Goal: Information Seeking & Learning: Learn about a topic

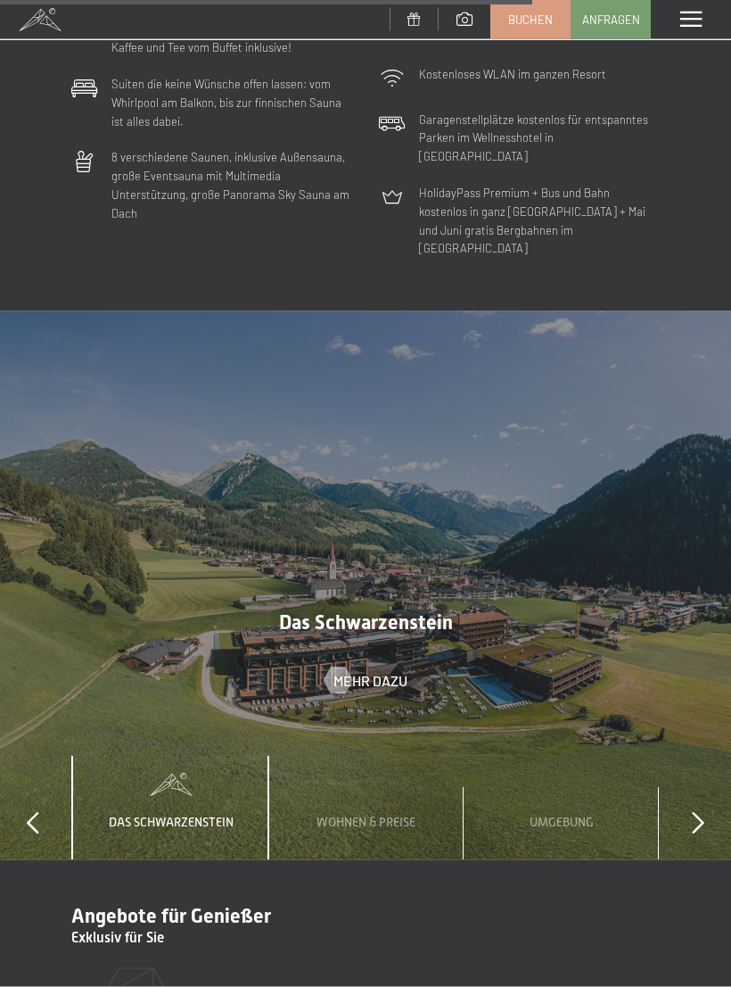
scroll to position [4908, 0]
click at [693, 811] on icon at bounding box center [698, 822] width 12 height 22
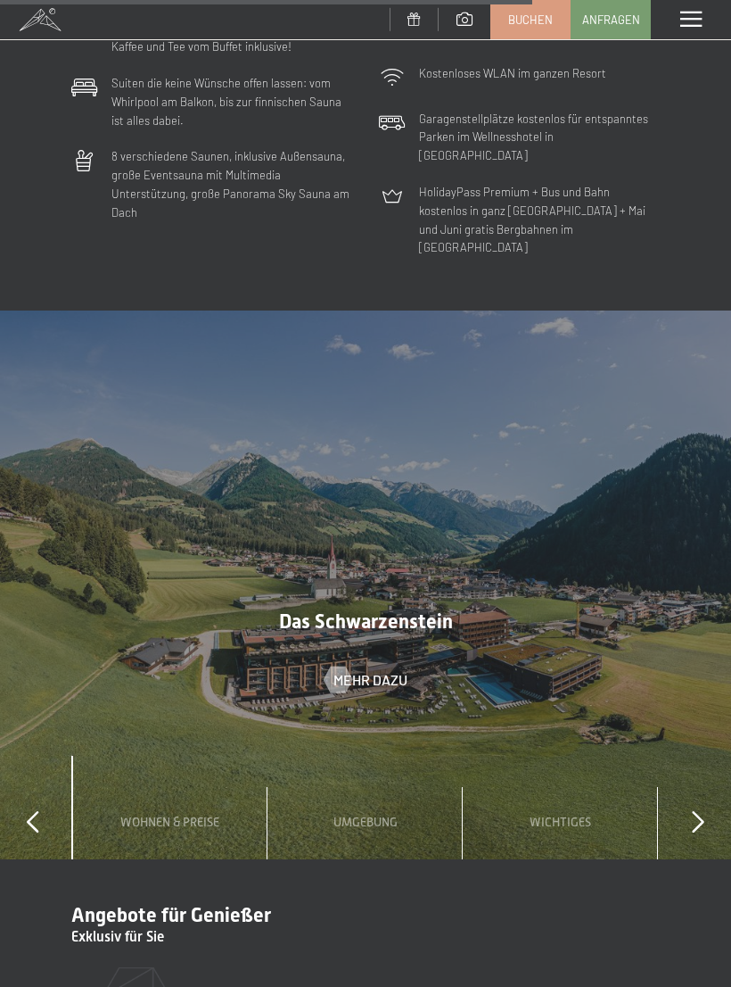
click at [698, 811] on icon at bounding box center [698, 822] width 12 height 22
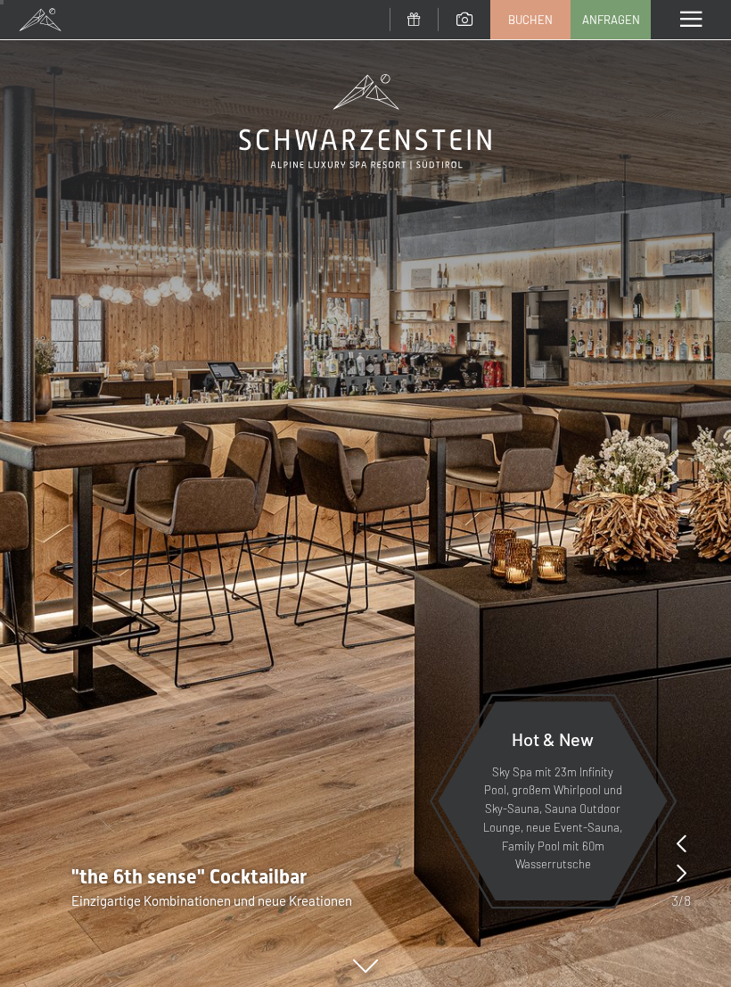
scroll to position [0, 0]
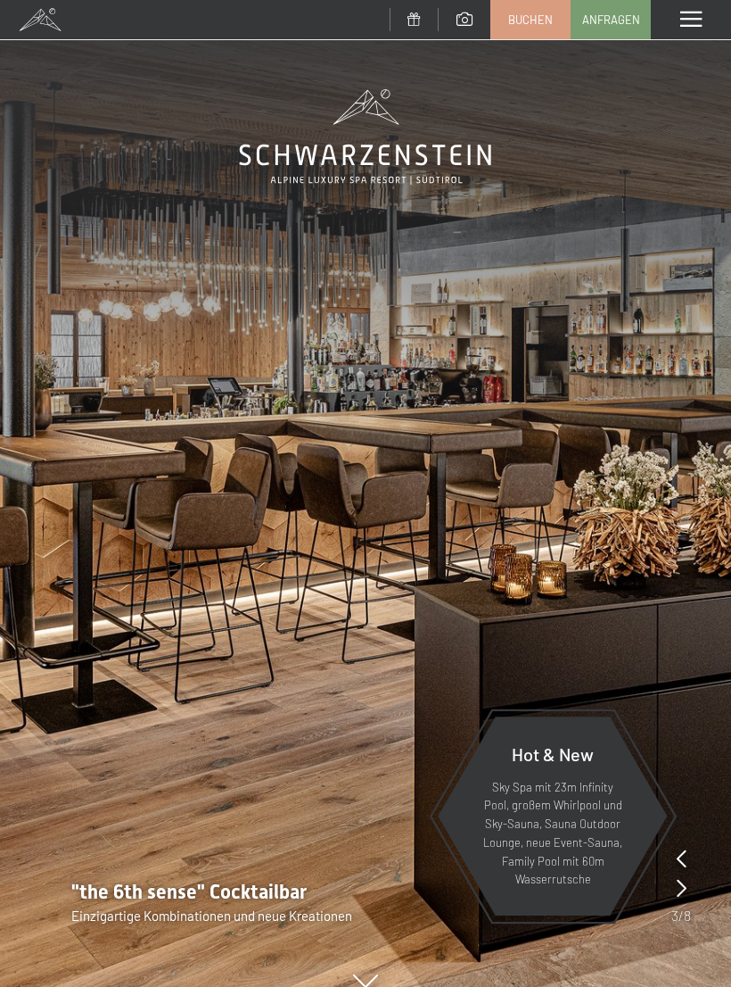
click at [705, 18] on div "Menü" at bounding box center [691, 19] width 80 height 39
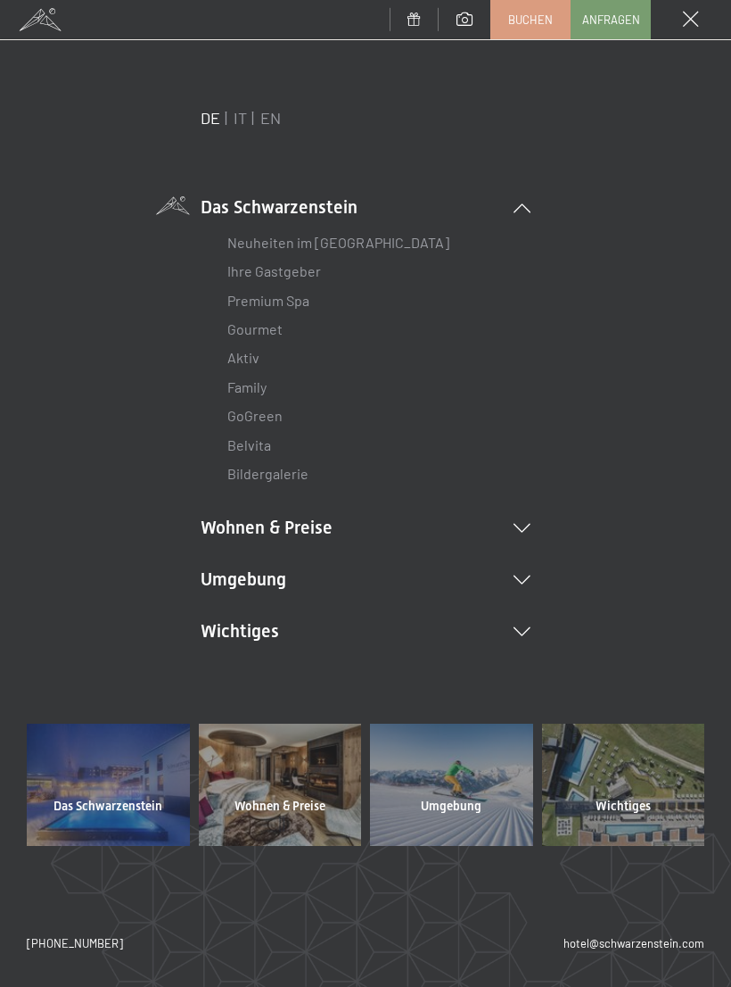
click at [527, 534] on li "Wohnen & Preise Inklusivleistungen Zimmer & Preise Liste Angebote Liste Familie…" at bounding box center [366, 527] width 330 height 25
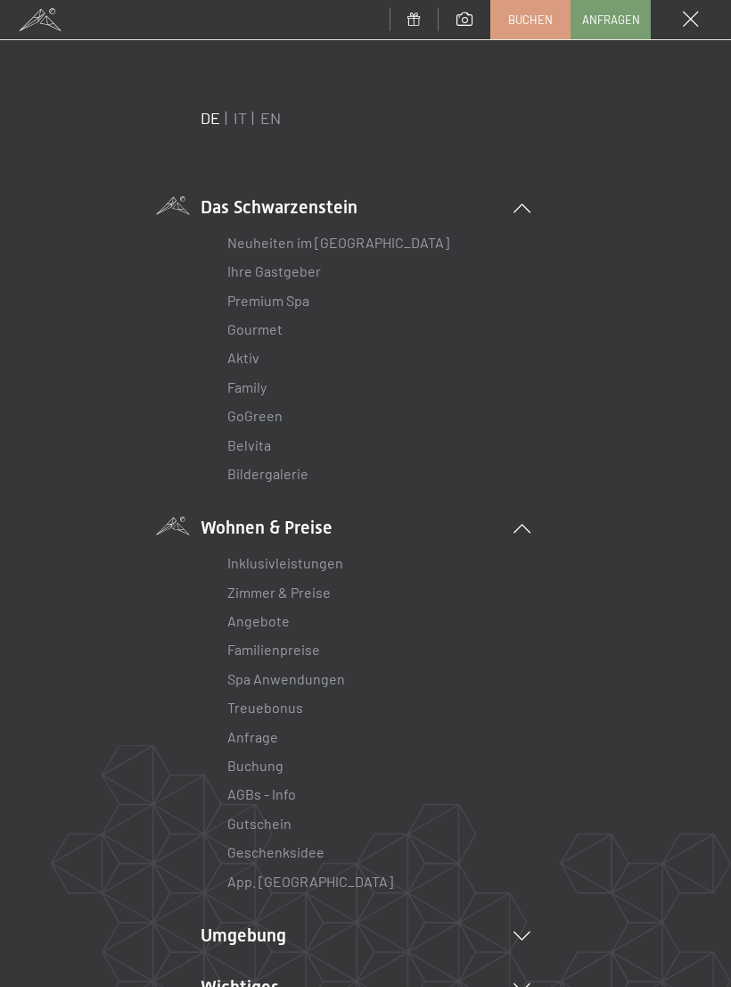
click at [304, 648] on link "Familienpreise" at bounding box center [273, 648] width 93 height 17
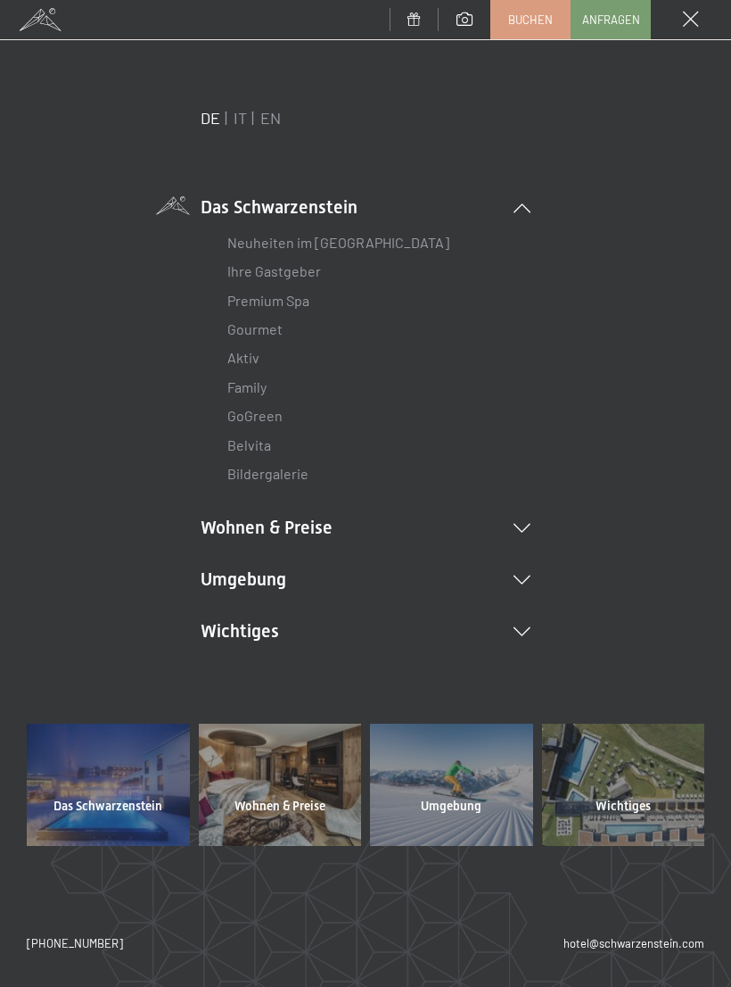
click at [516, 205] on icon at bounding box center [522, 207] width 17 height 9
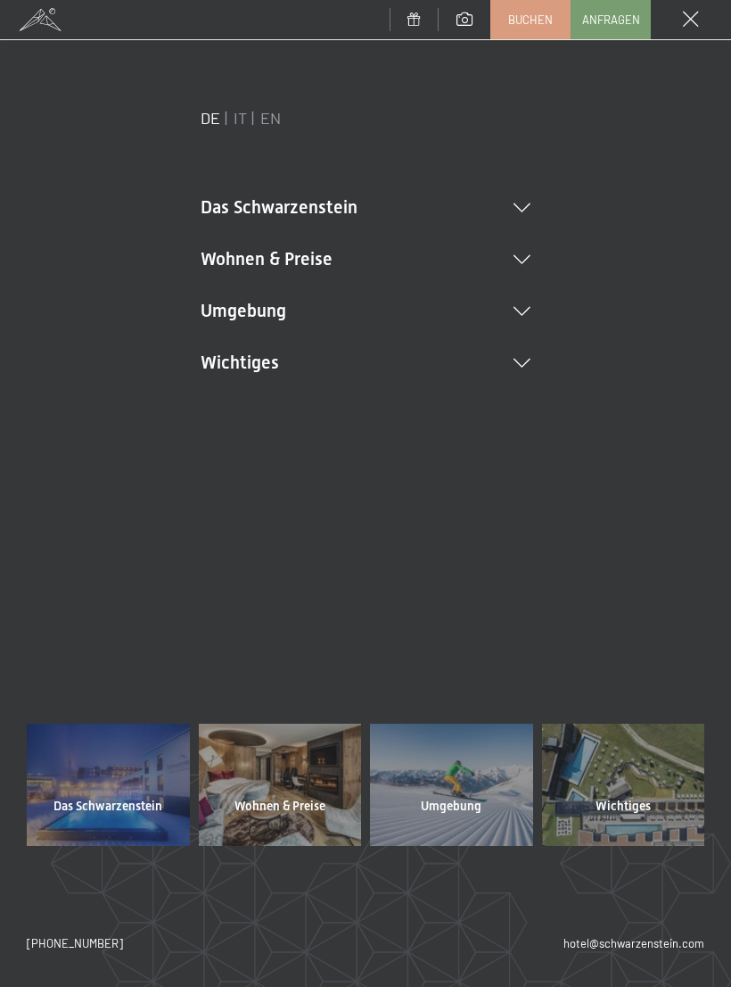
click at [523, 265] on li "Wohnen & Preise Inklusivleistungen Zimmer & Preise Liste Angebote Liste Familie…" at bounding box center [366, 258] width 330 height 25
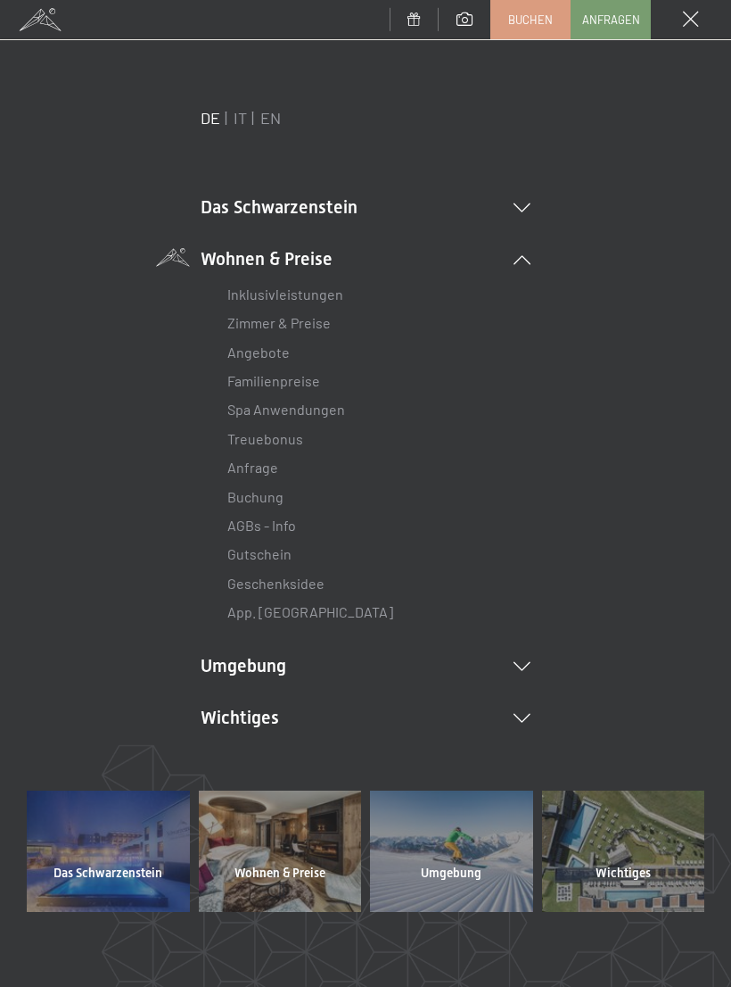
click at [302, 357] on li "Angebote Liste" at bounding box center [365, 352] width 277 height 29
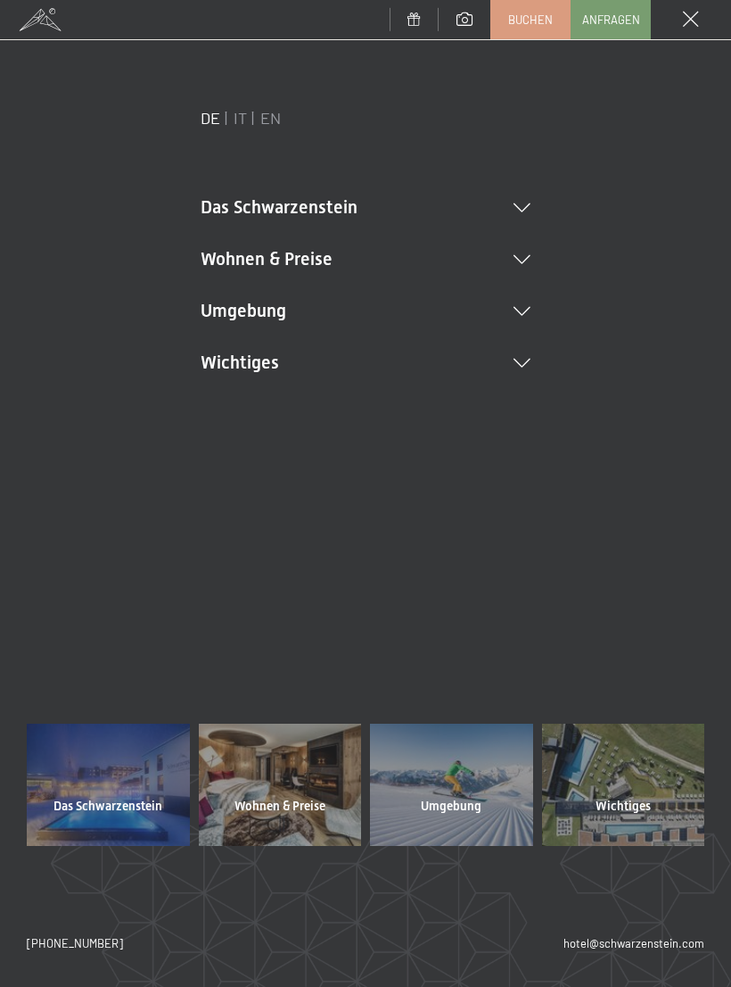
click at [519, 269] on li "Wohnen & Preise Inklusivleistungen Zimmer & Preise Liste Angebote Liste Familie…" at bounding box center [366, 258] width 330 height 25
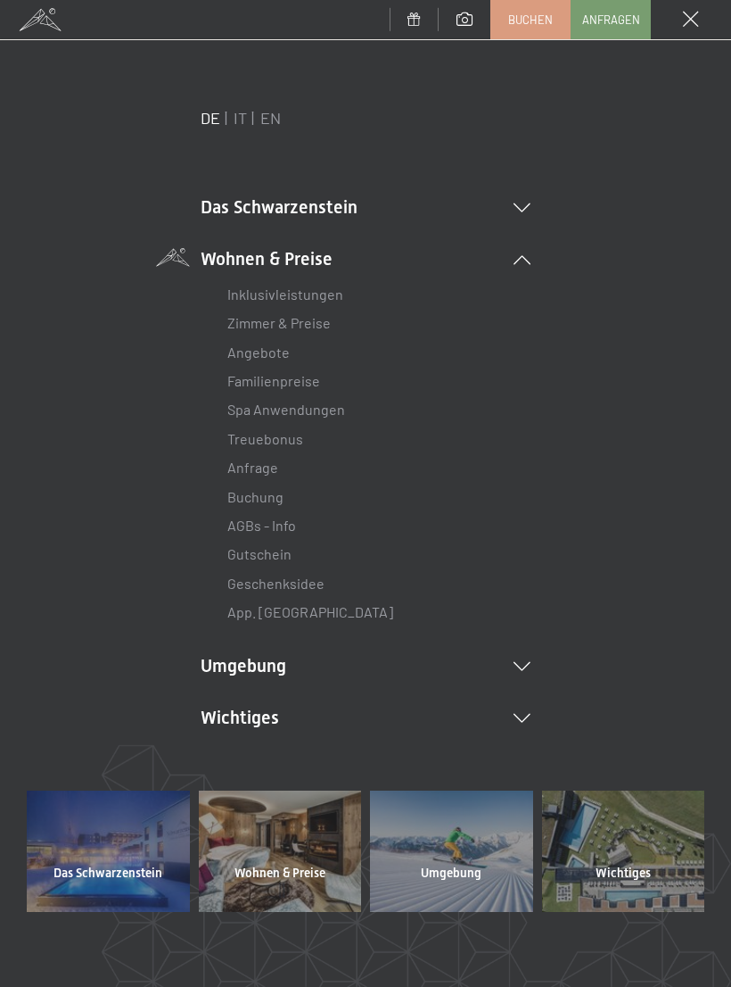
click at [327, 325] on link "Zimmer & Preise" at bounding box center [278, 322] width 103 height 17
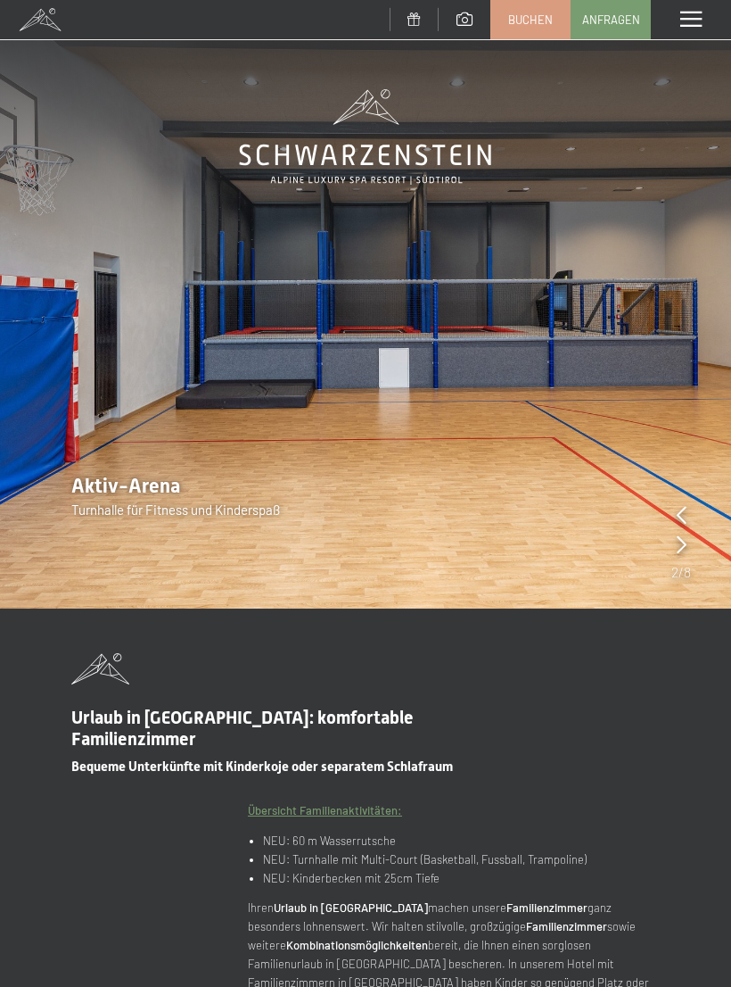
click at [616, 422] on img at bounding box center [365, 304] width 731 height 608
click at [686, 551] on icon at bounding box center [682, 544] width 10 height 18
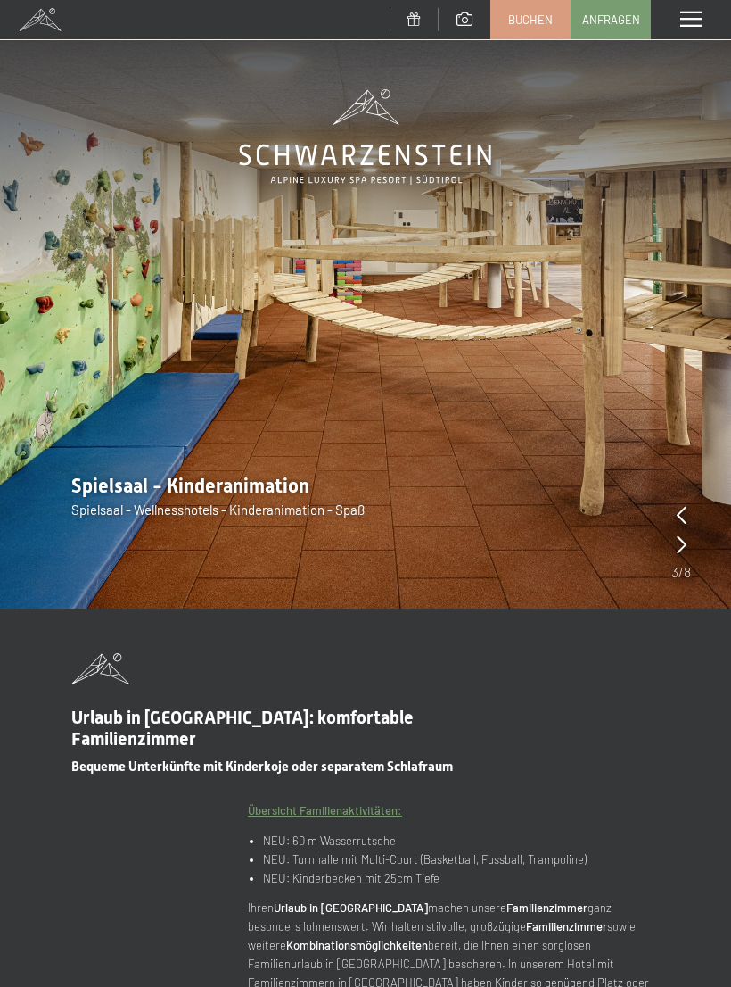
click at [694, 557] on img at bounding box center [365, 304] width 731 height 608
click at [683, 552] on icon at bounding box center [682, 544] width 10 height 18
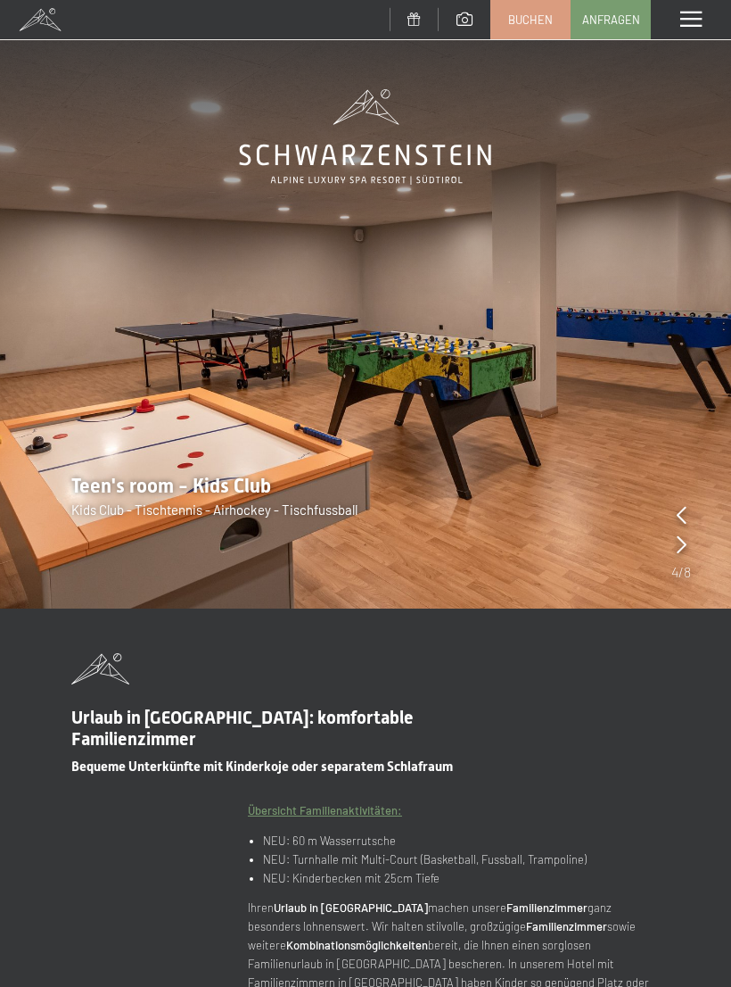
click at [712, 582] on img at bounding box center [365, 304] width 731 height 608
click at [682, 546] on icon at bounding box center [682, 544] width 10 height 18
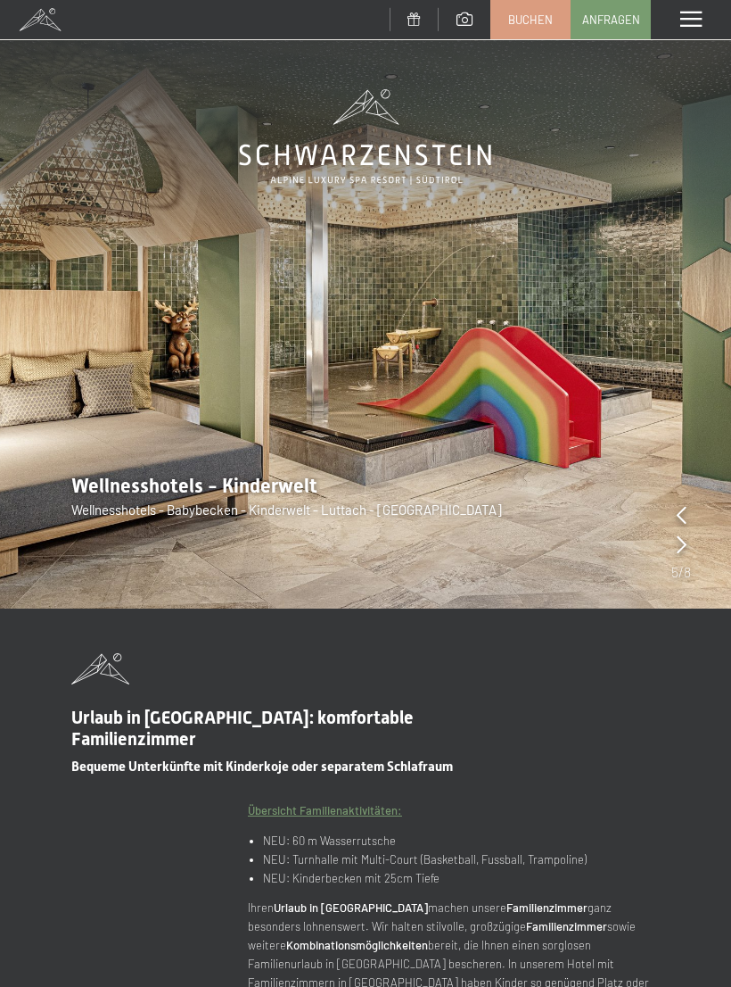
click at [686, 548] on icon at bounding box center [682, 544] width 10 height 18
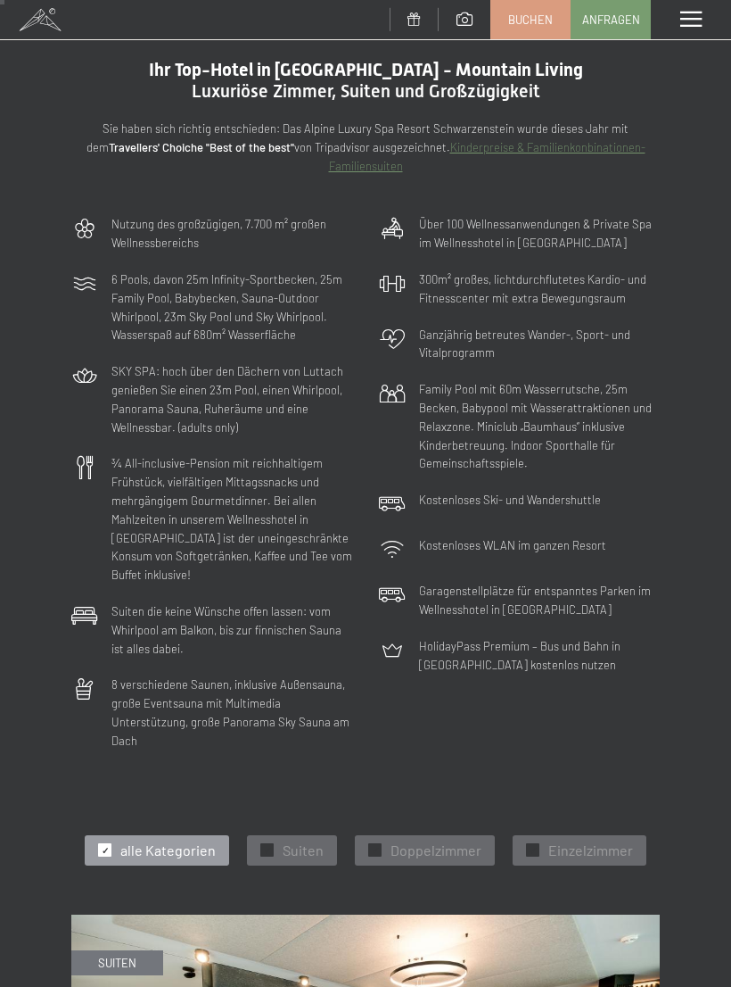
scroll to position [21, 0]
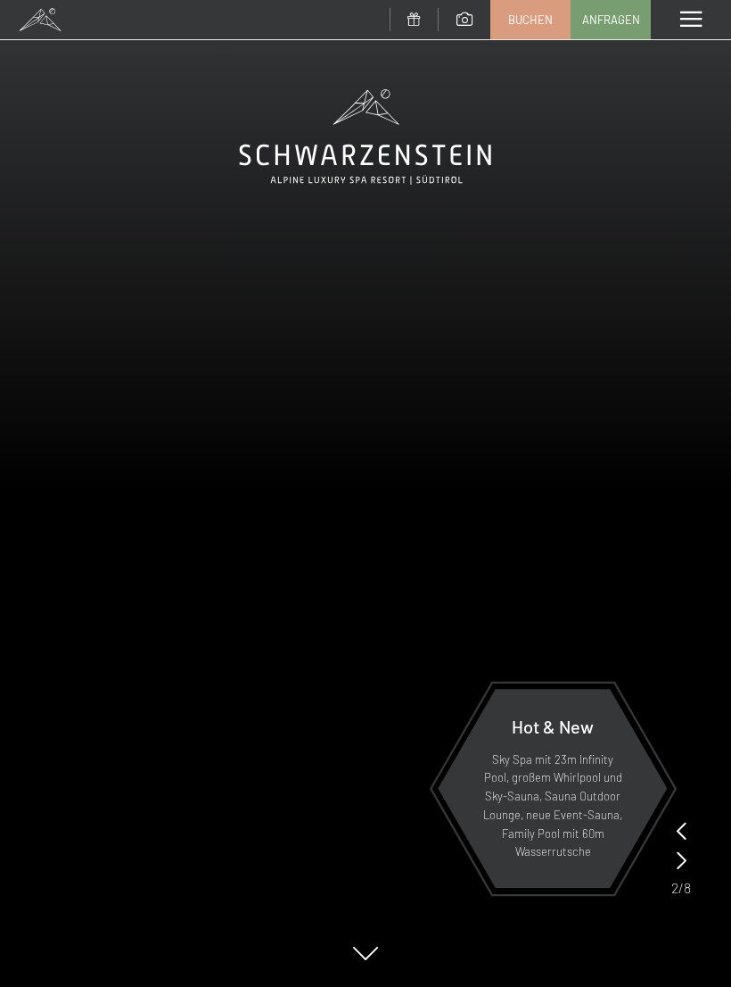
click at [693, 18] on span at bounding box center [691, 20] width 21 height 16
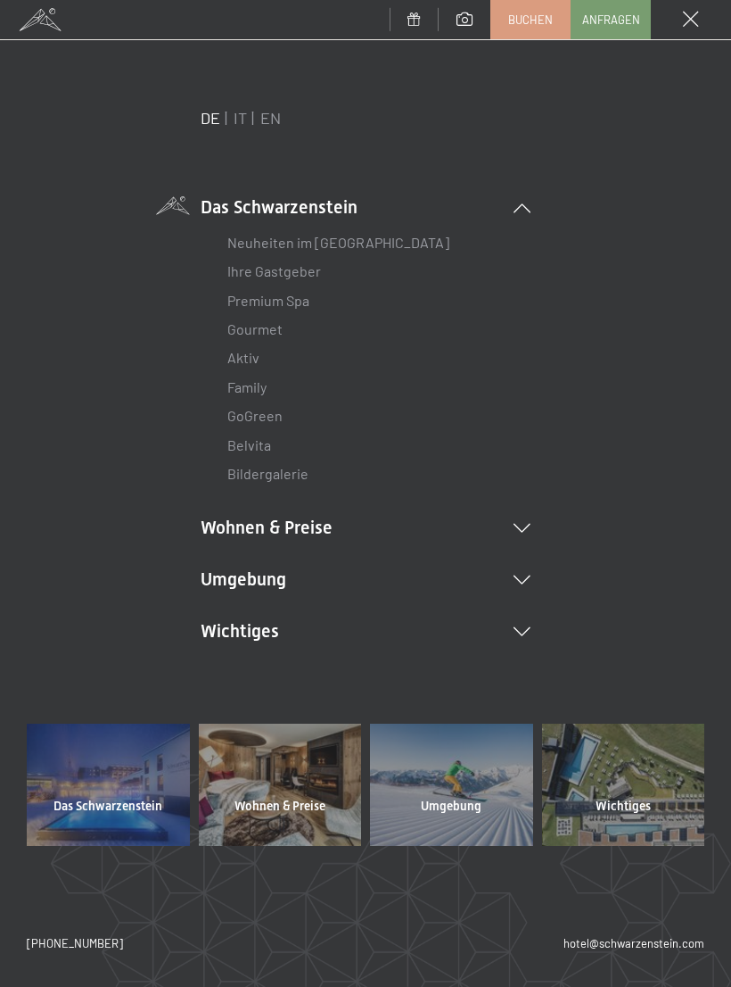
click at [528, 575] on icon at bounding box center [522, 579] width 17 height 9
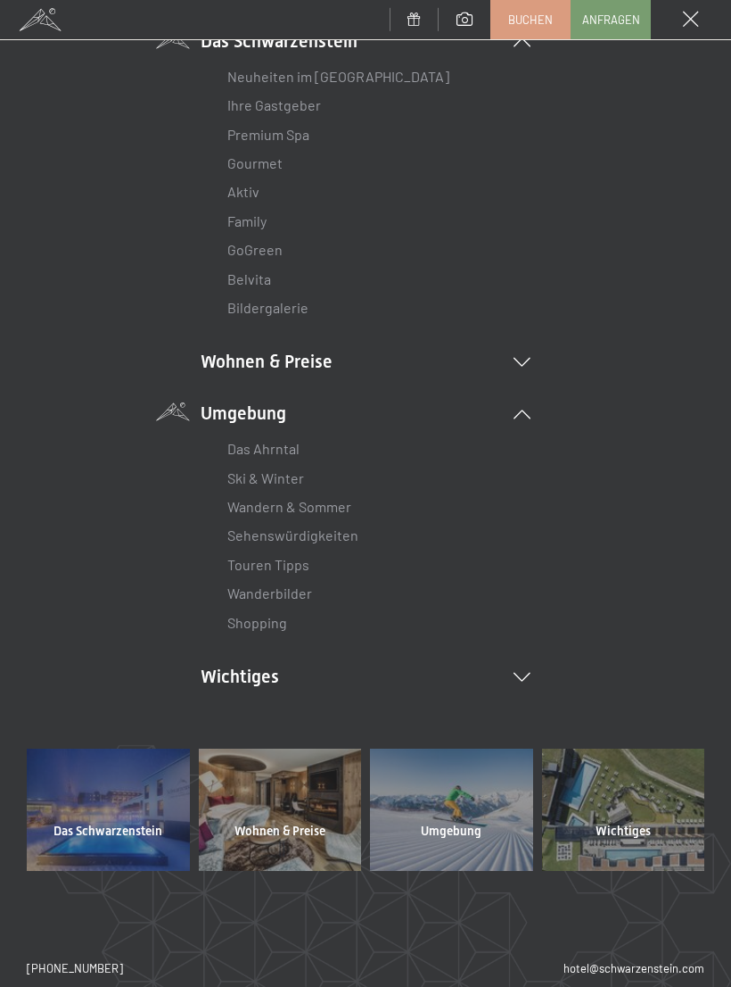
scroll to position [162, 0]
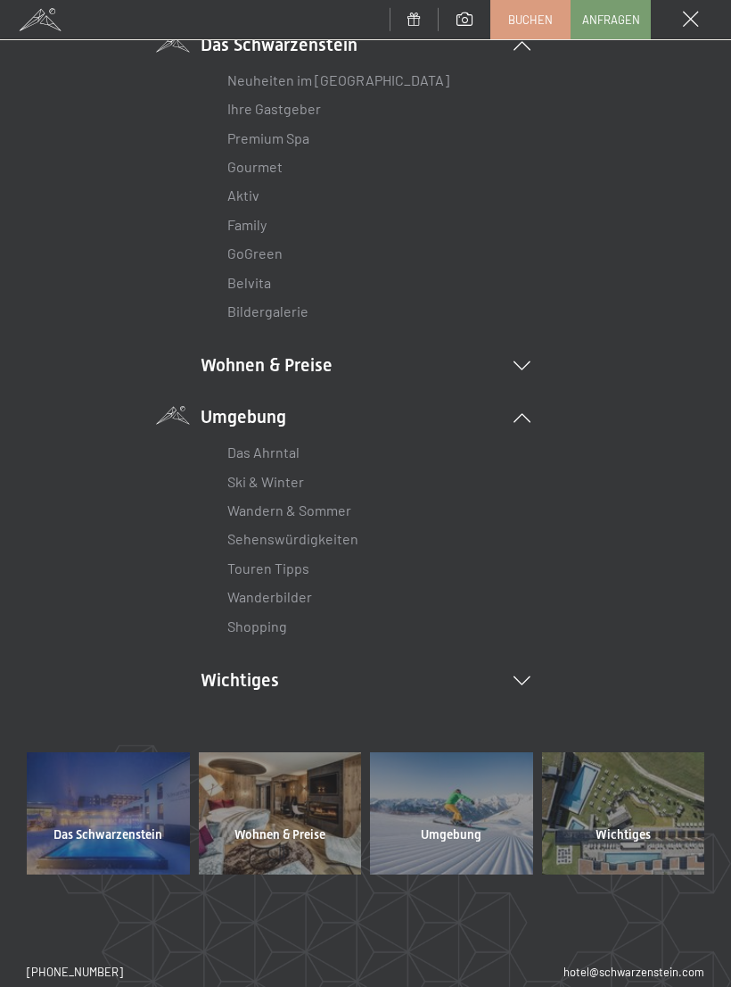
click at [517, 684] on li "Wichtiges Lage & Anreise Online bezahlen Webcam & Wetter Downloads" at bounding box center [366, 679] width 330 height 25
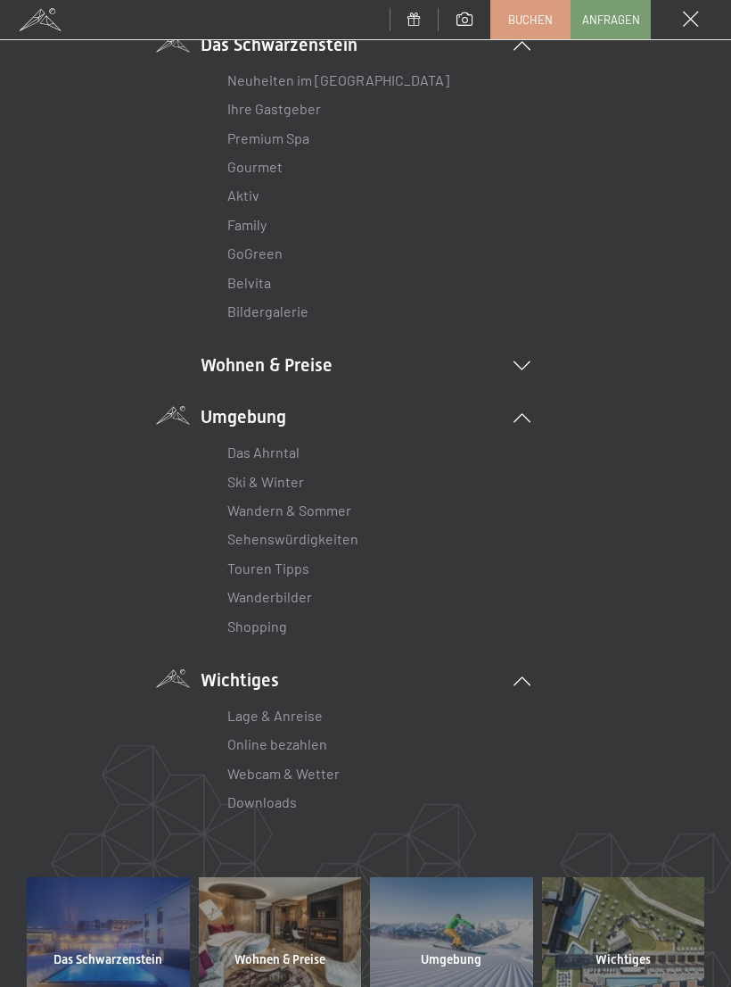
click at [307, 710] on link "Lage & Anreise" at bounding box center [274, 714] width 95 height 17
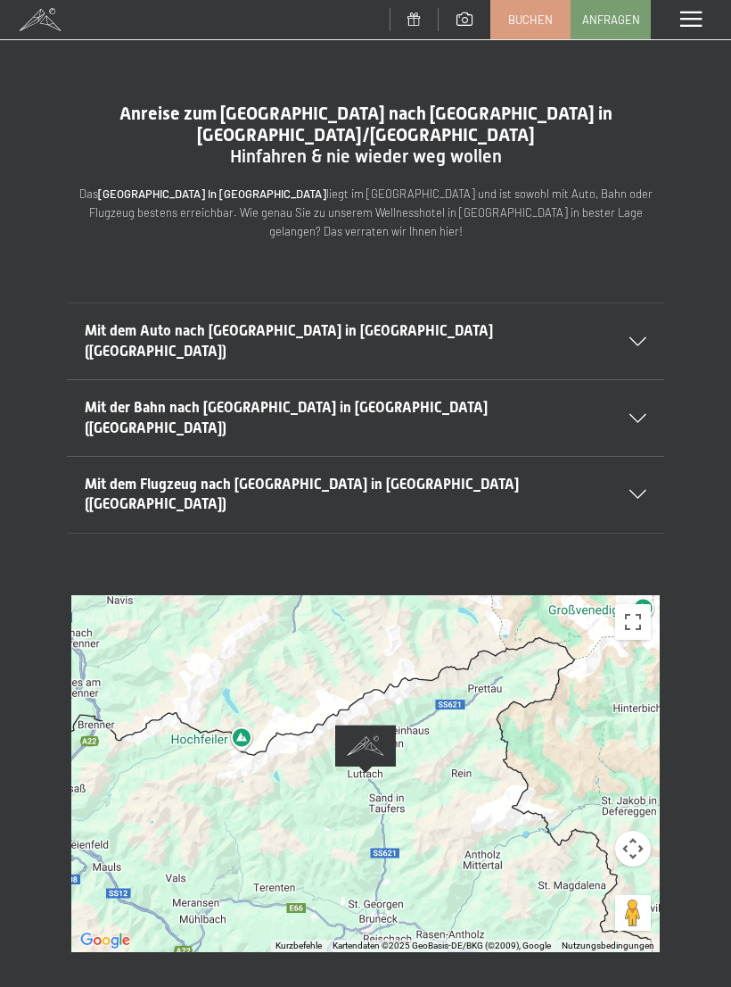
click at [431, 723] on div at bounding box center [365, 773] width 589 height 357
click at [633, 604] on button "Vollbildansicht ein/aus" at bounding box center [633, 622] width 36 height 36
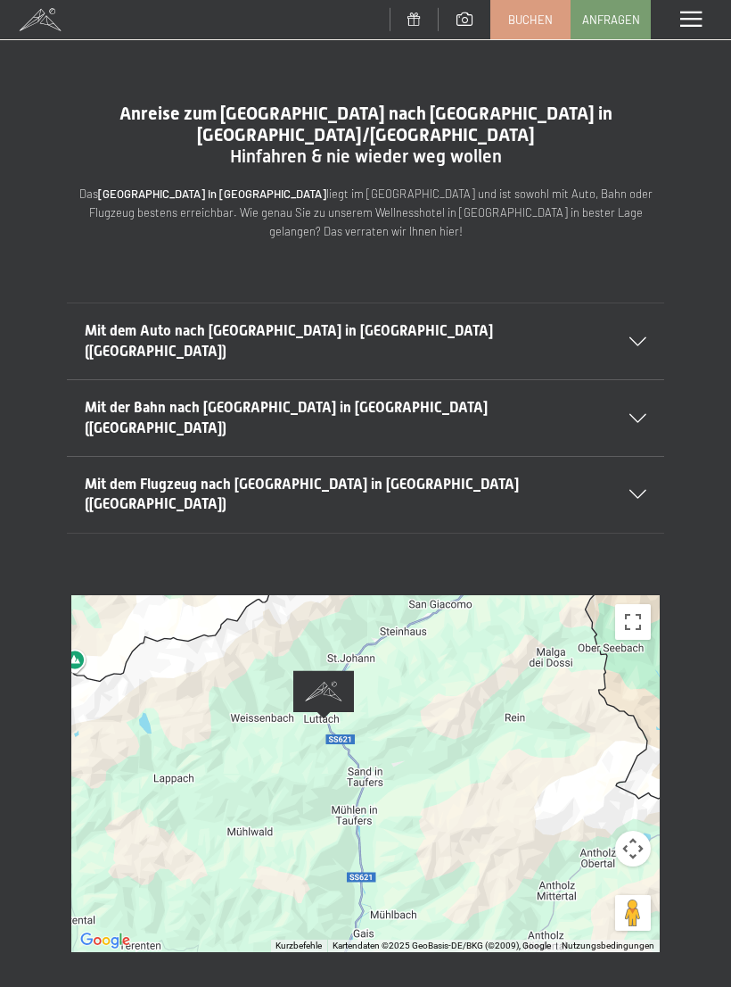
click at [46, 15] on span at bounding box center [40, 19] width 80 height 39
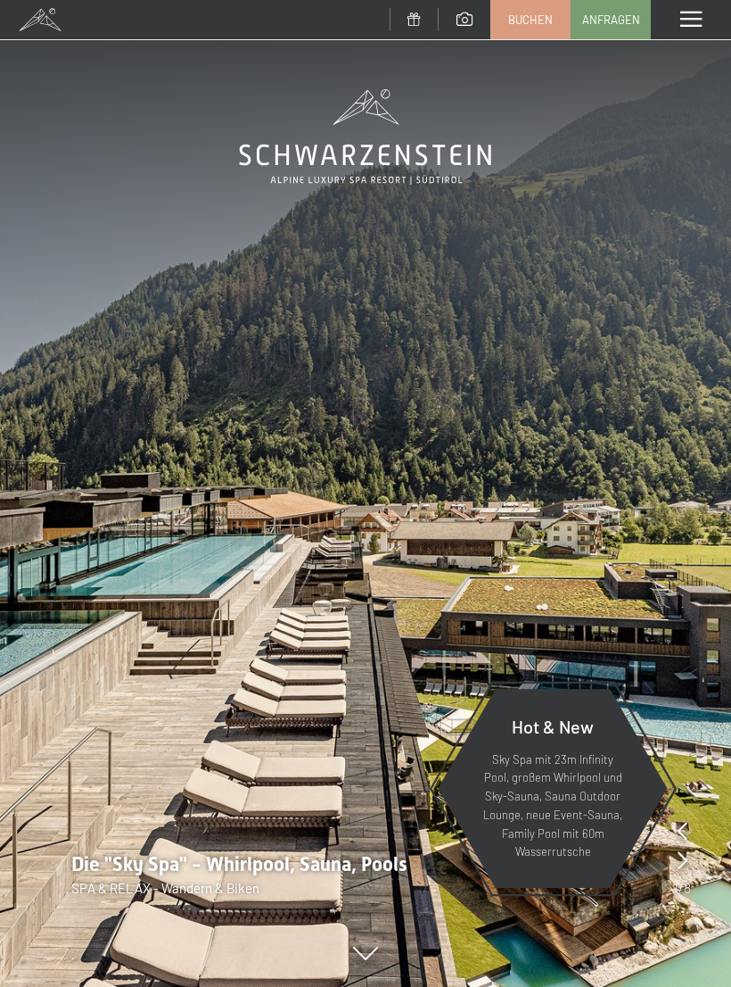
click at [684, 18] on span at bounding box center [691, 20] width 21 height 16
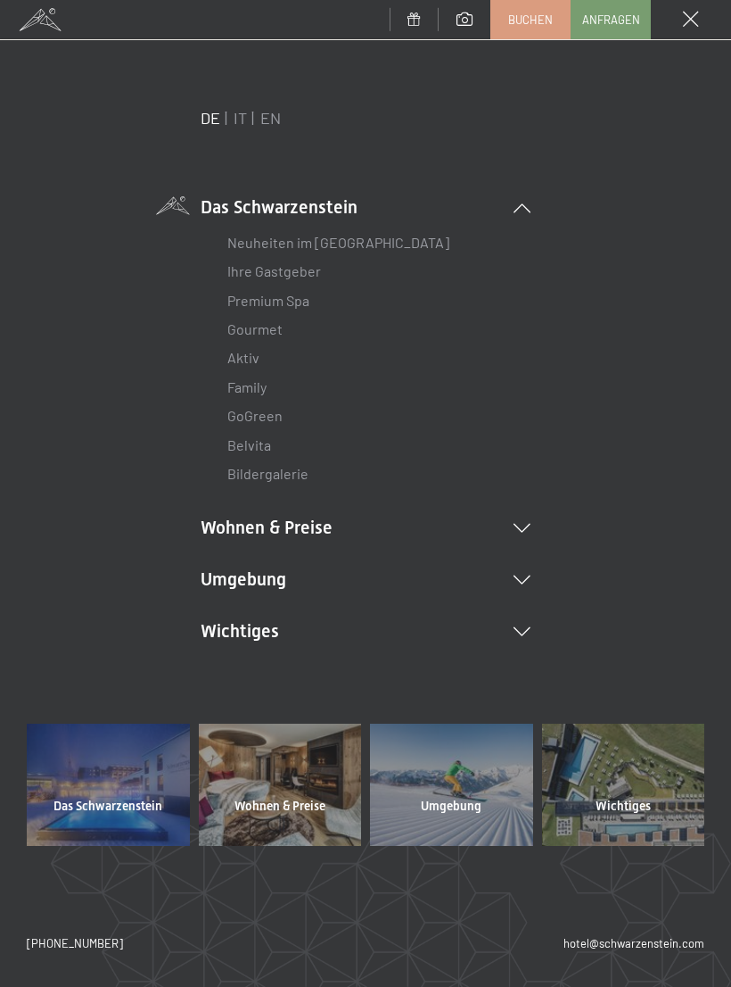
click at [255, 390] on link "Family" at bounding box center [246, 386] width 39 height 17
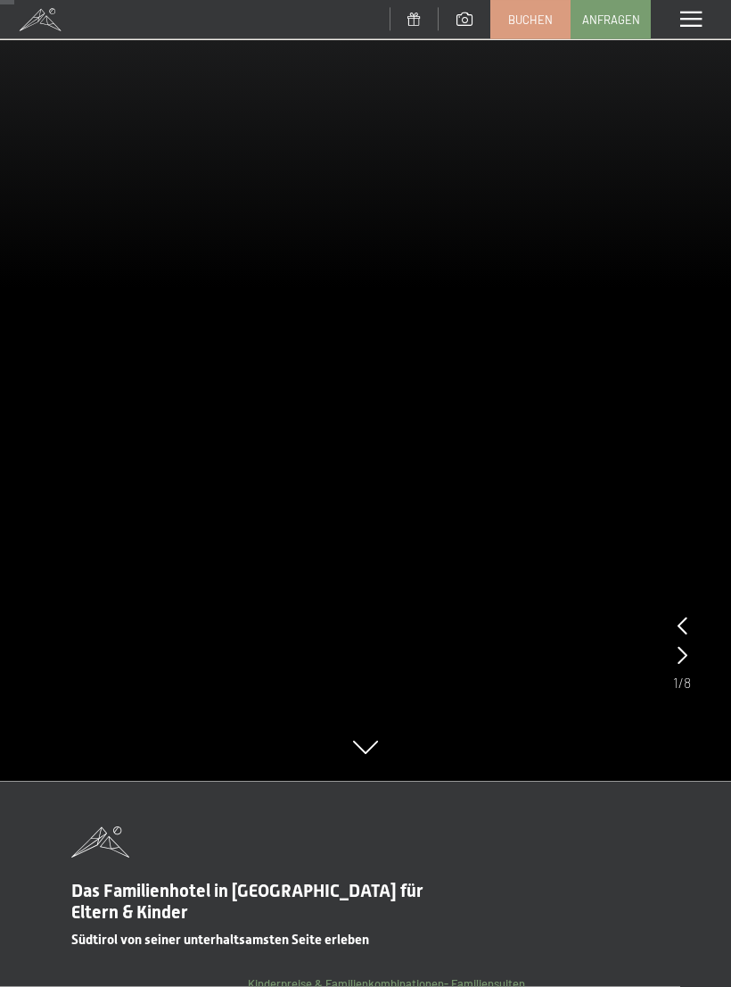
scroll to position [150, 0]
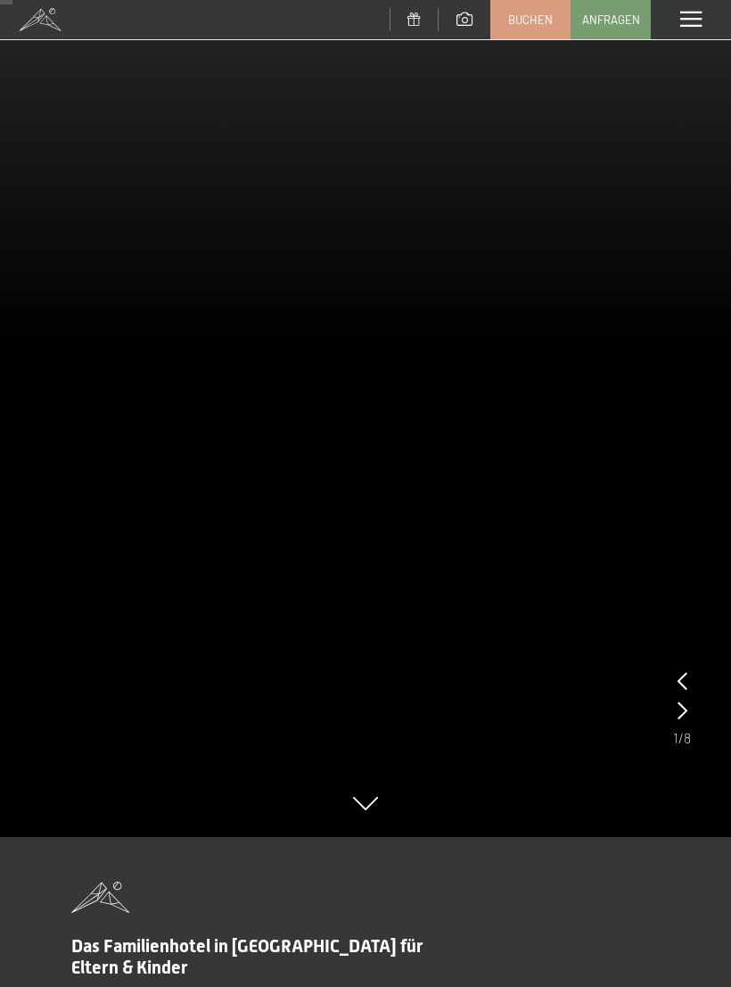
click at [683, 716] on icon at bounding box center [683, 710] width 10 height 18
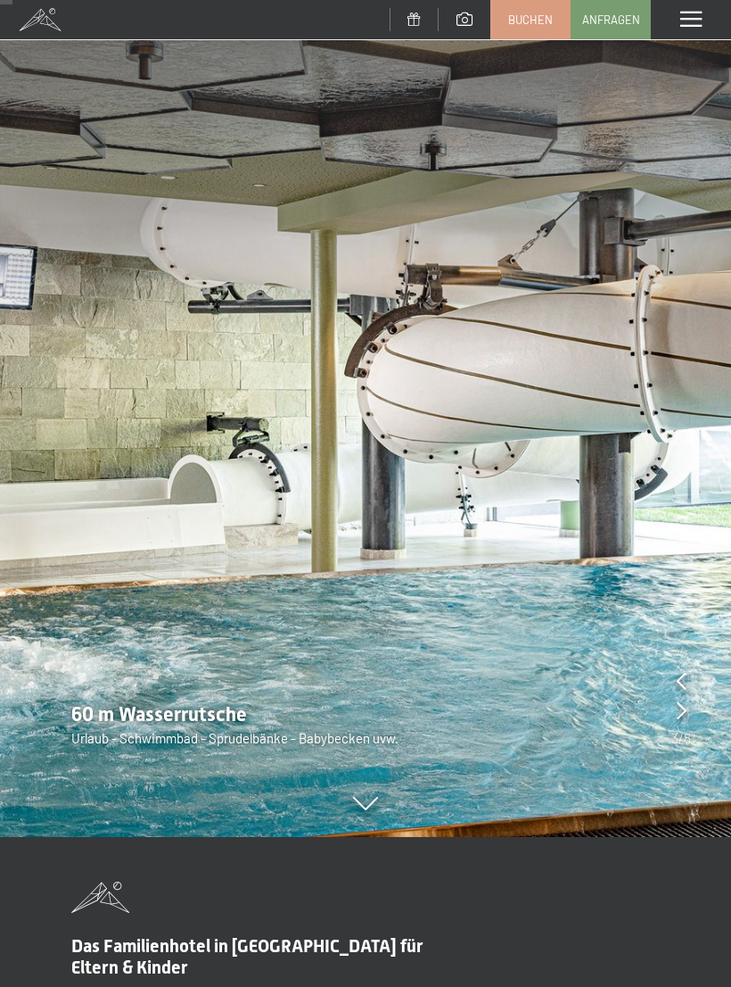
click at [685, 714] on icon at bounding box center [682, 710] width 10 height 18
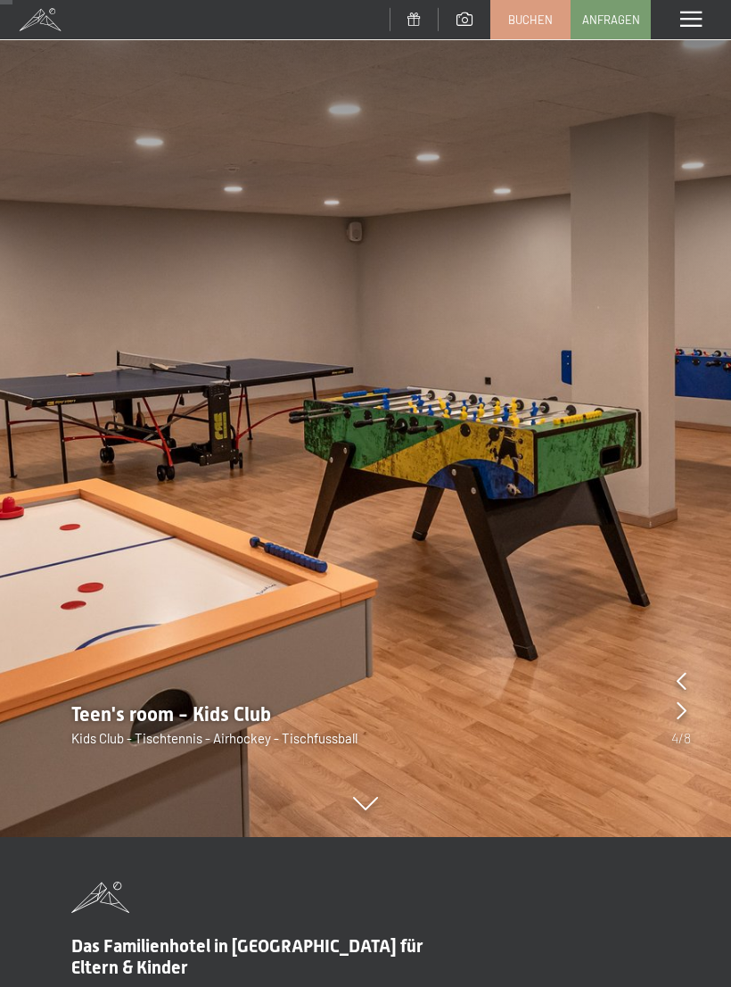
click at [683, 721] on div at bounding box center [682, 710] width 10 height 25
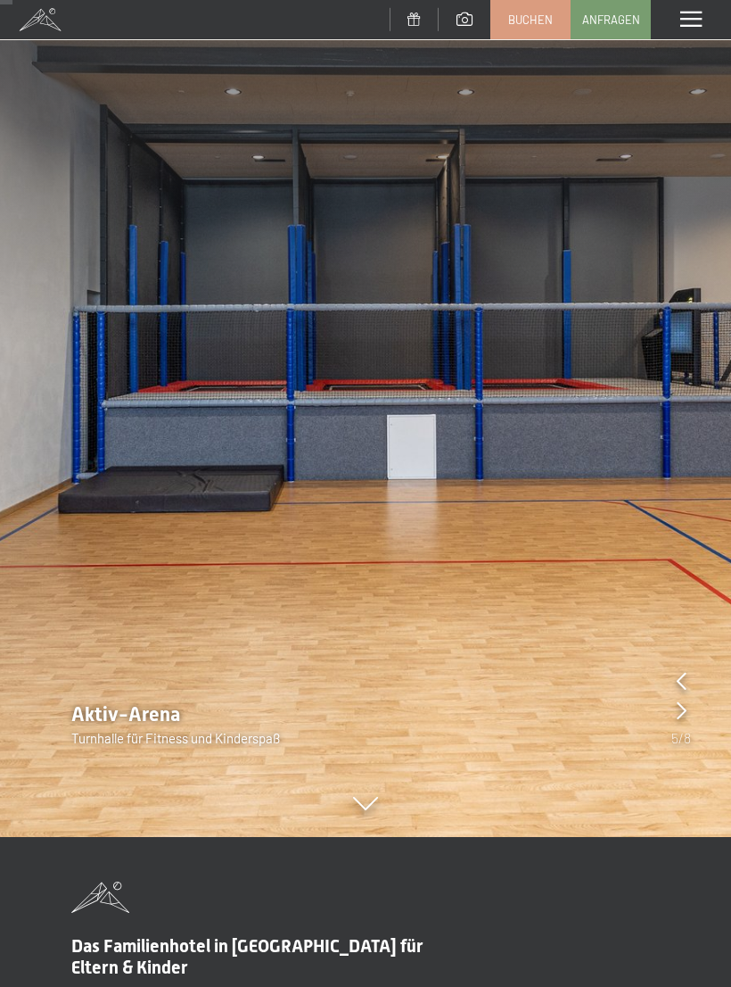
click at [684, 716] on icon at bounding box center [682, 710] width 10 height 18
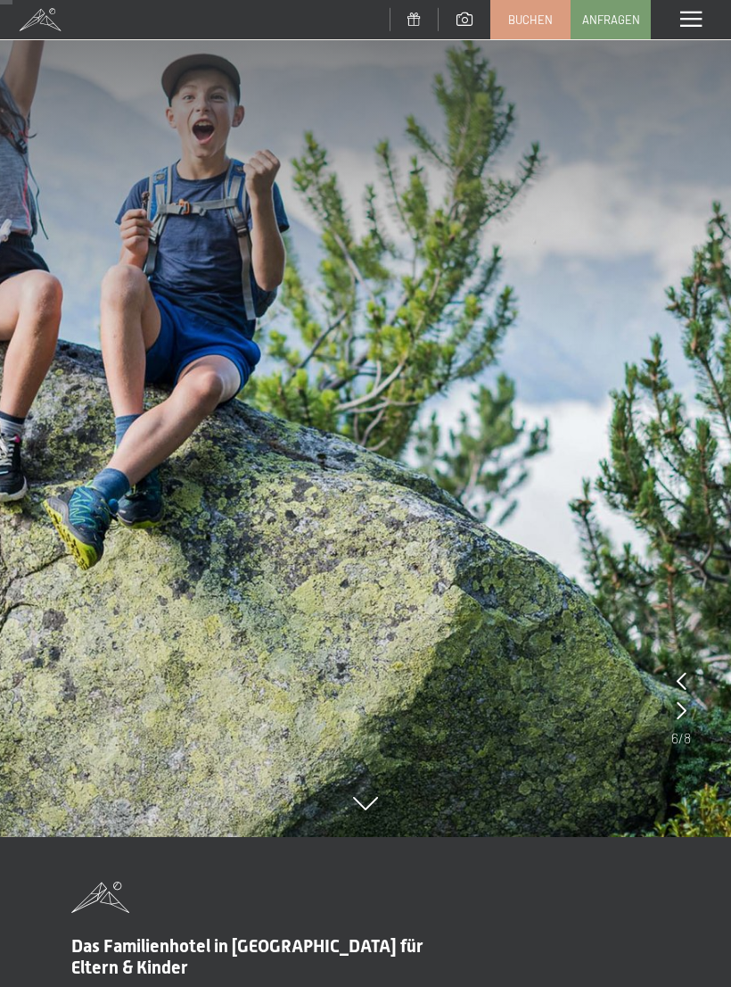
click at [681, 719] on icon at bounding box center [682, 710] width 10 height 18
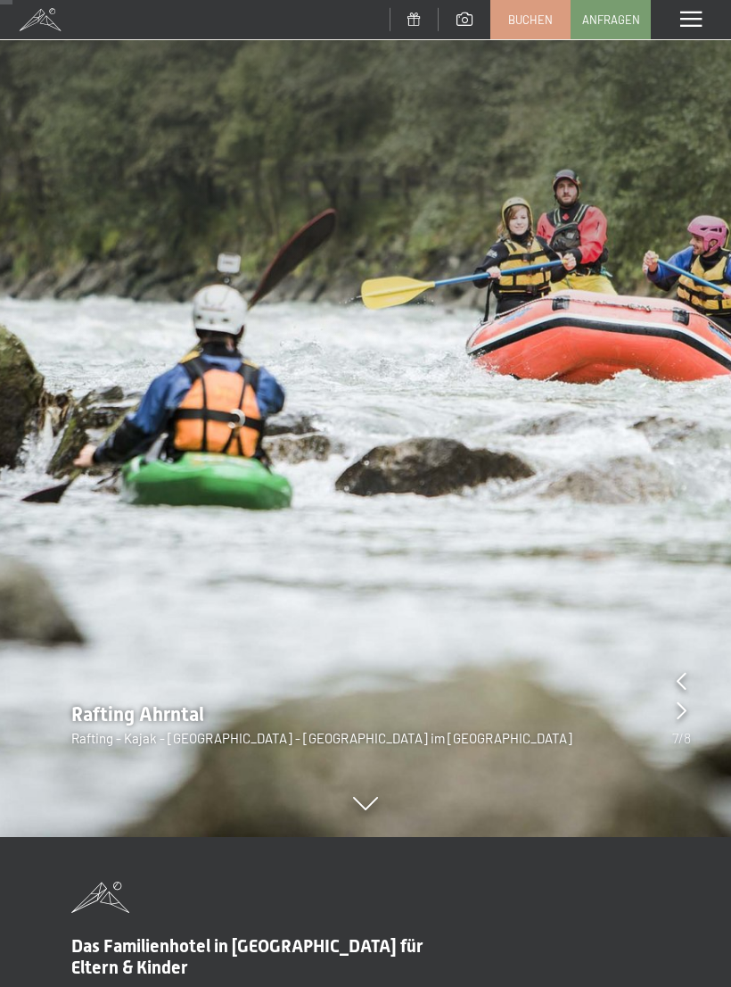
click at [684, 714] on icon at bounding box center [682, 710] width 10 height 18
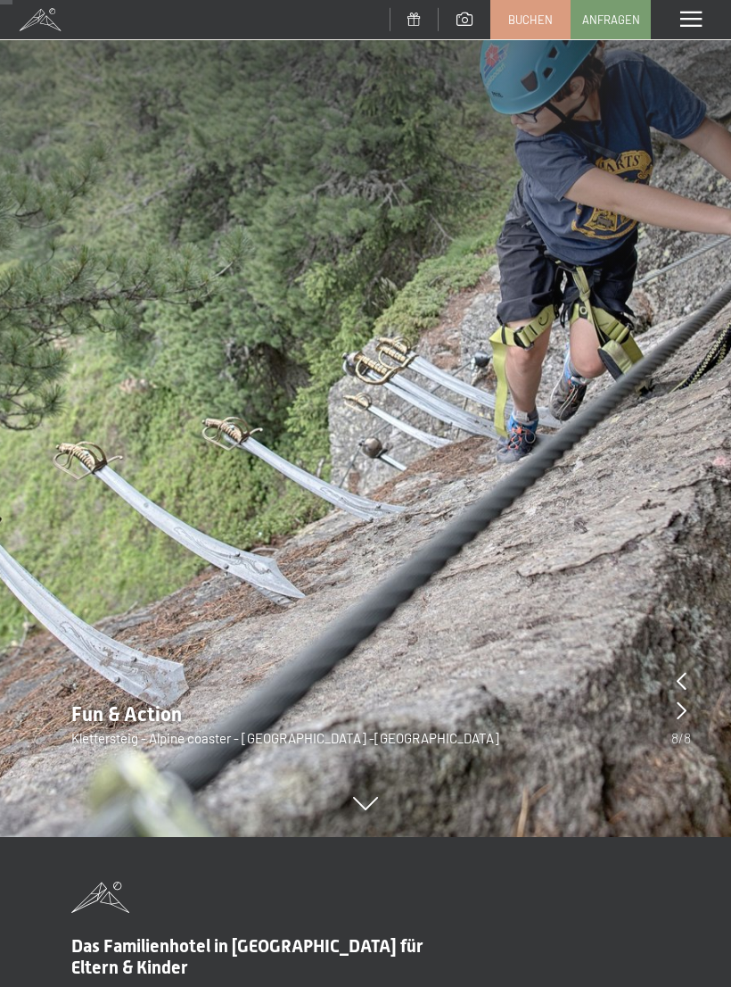
click at [680, 709] on icon at bounding box center [682, 710] width 10 height 18
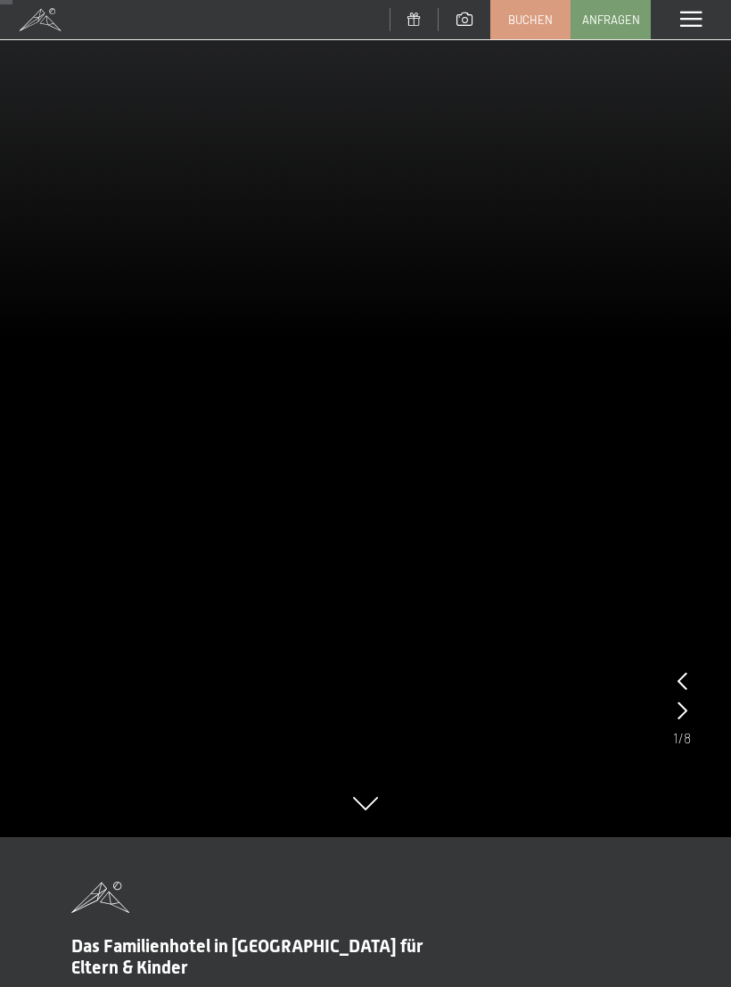
click at [682, 712] on icon at bounding box center [683, 710] width 10 height 18
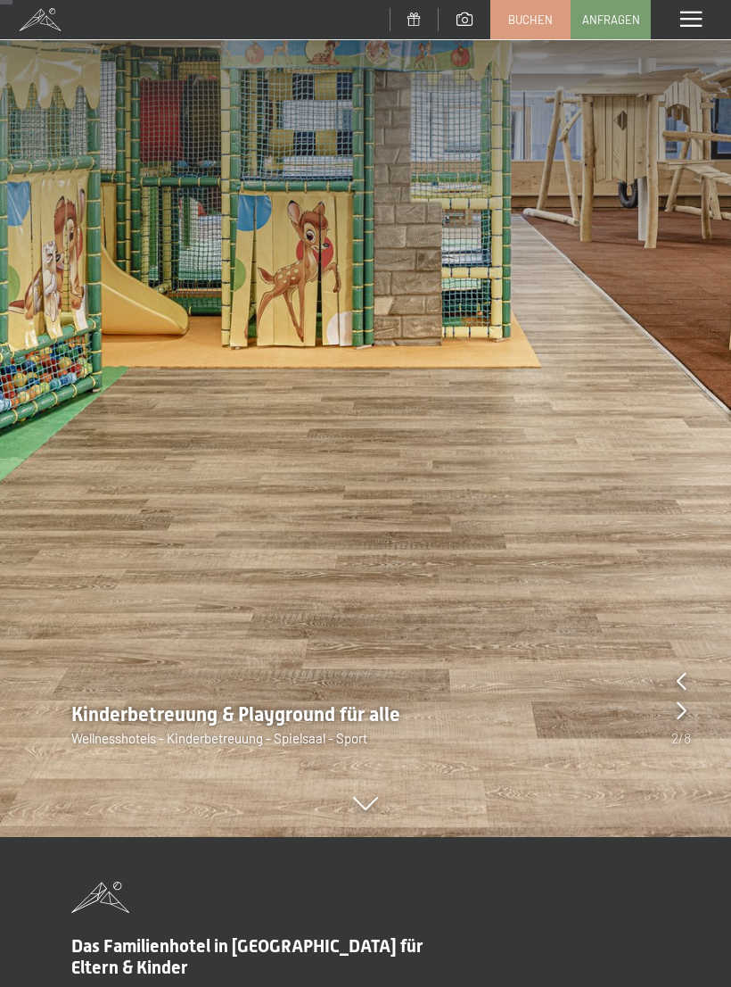
click at [388, 814] on img at bounding box center [365, 343] width 731 height 987
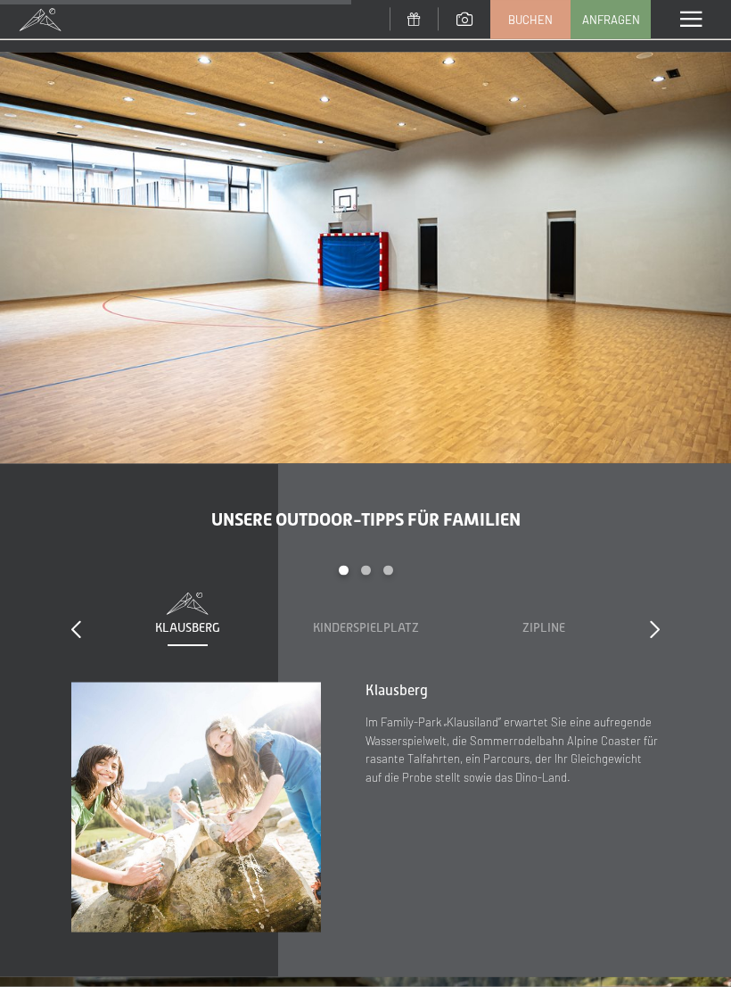
scroll to position [4049, 0]
click at [390, 620] on span "Kinderspielplatz" at bounding box center [366, 627] width 106 height 14
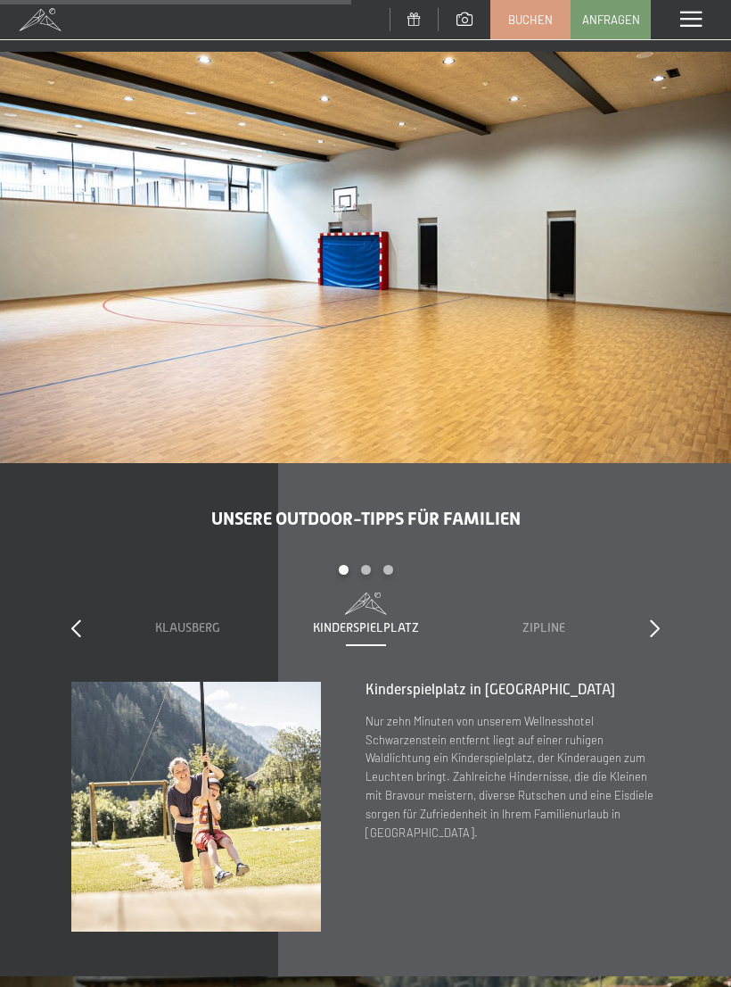
click at [547, 620] on span "Zipline" at bounding box center [544, 627] width 43 height 14
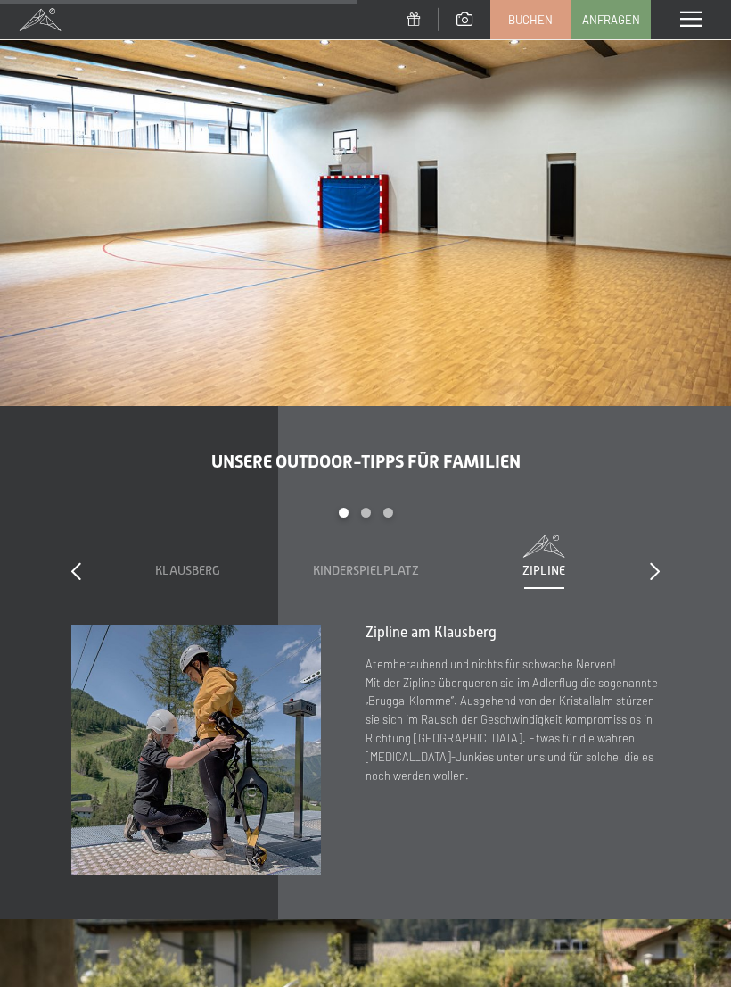
scroll to position [4105, 0]
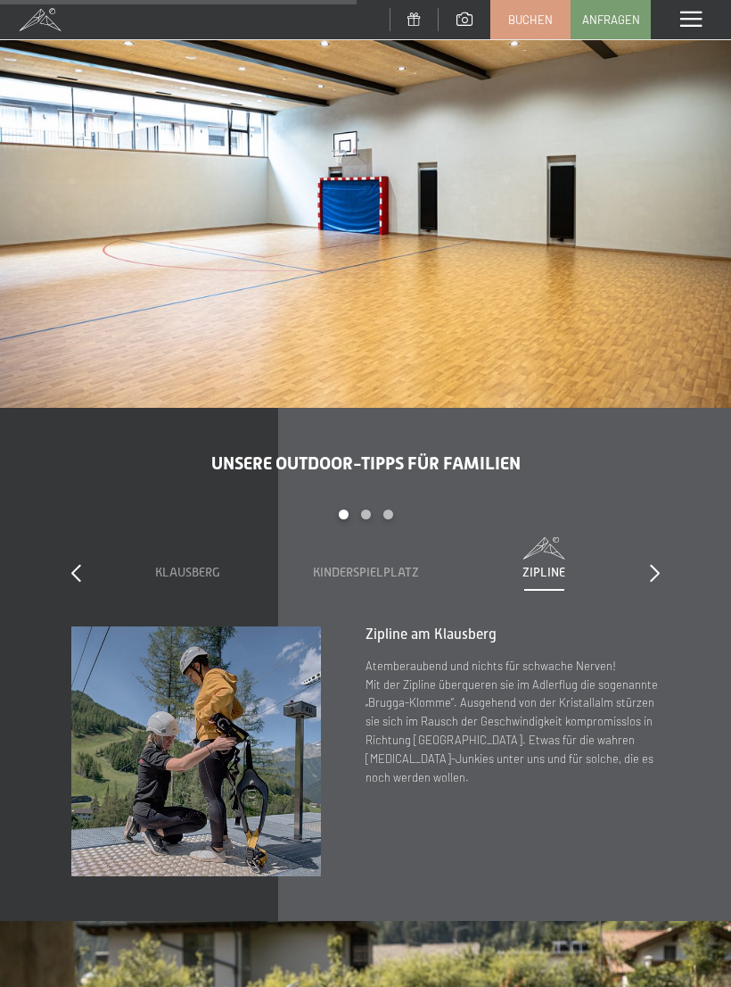
click at [657, 561] on div at bounding box center [655, 573] width 10 height 25
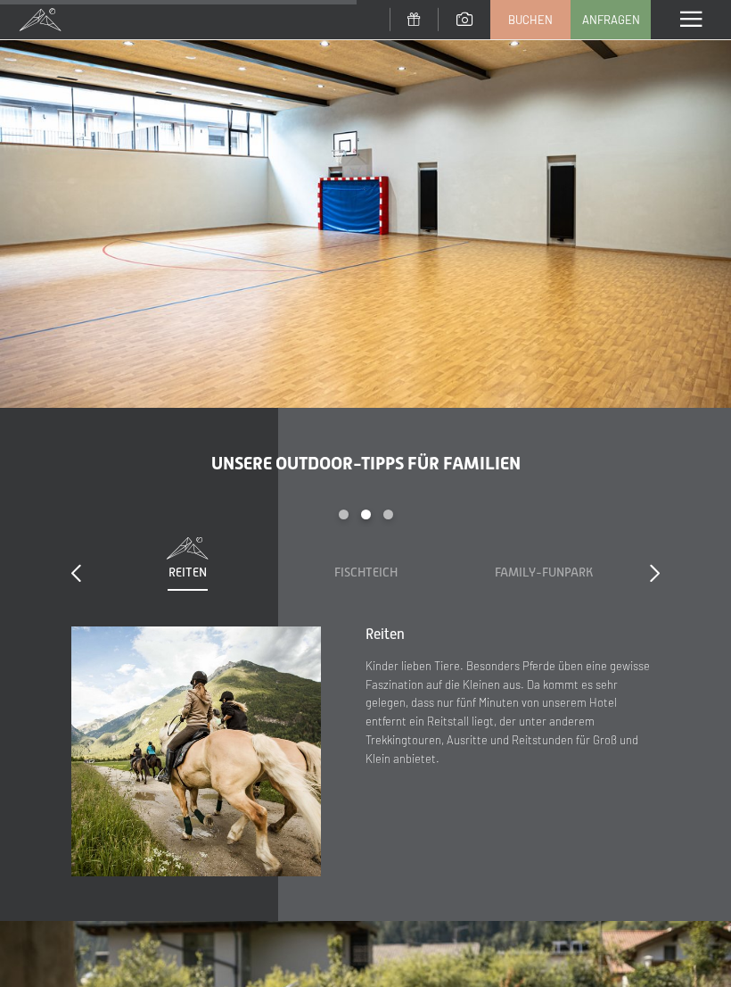
click at [657, 564] on icon at bounding box center [655, 573] width 10 height 18
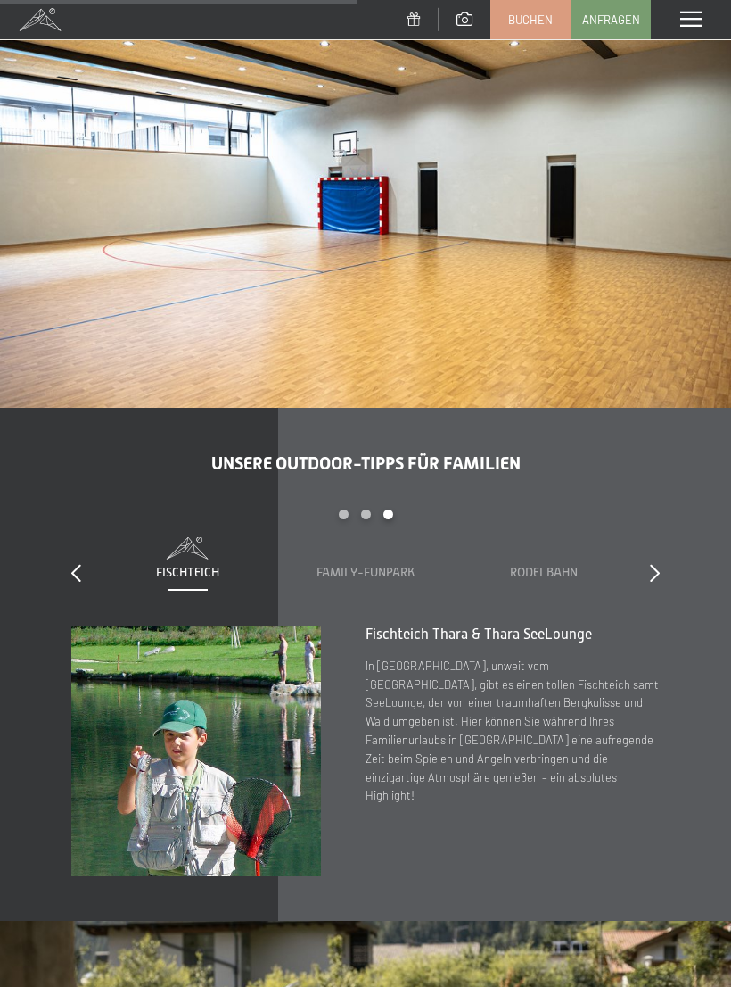
click at [657, 561] on div at bounding box center [655, 573] width 10 height 25
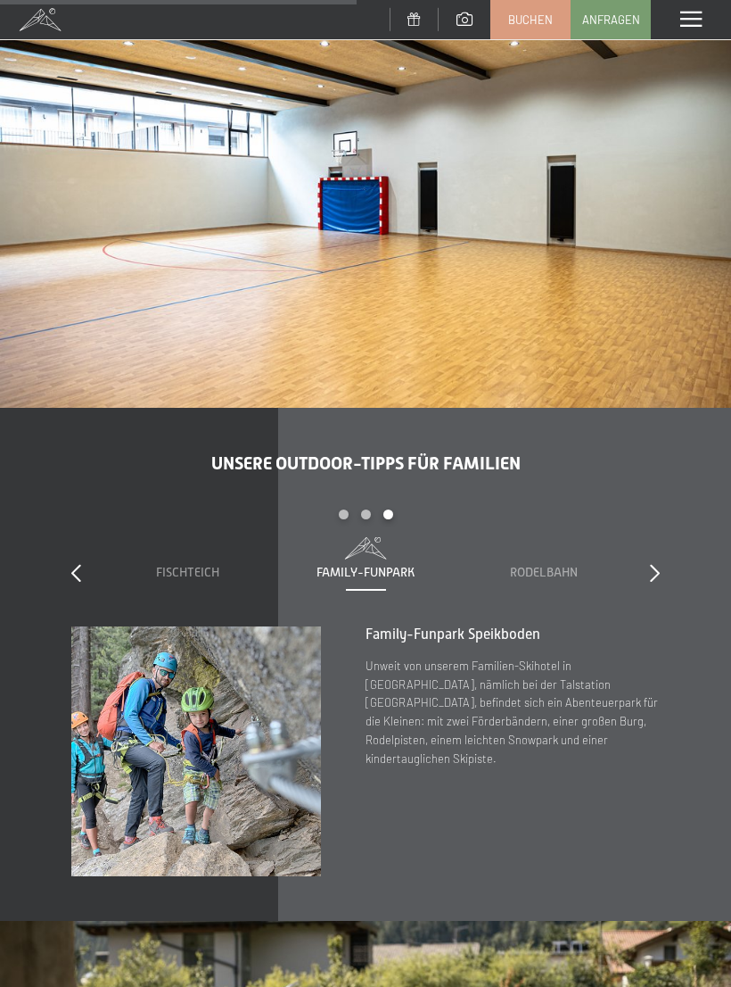
click at [656, 564] on icon at bounding box center [655, 573] width 10 height 18
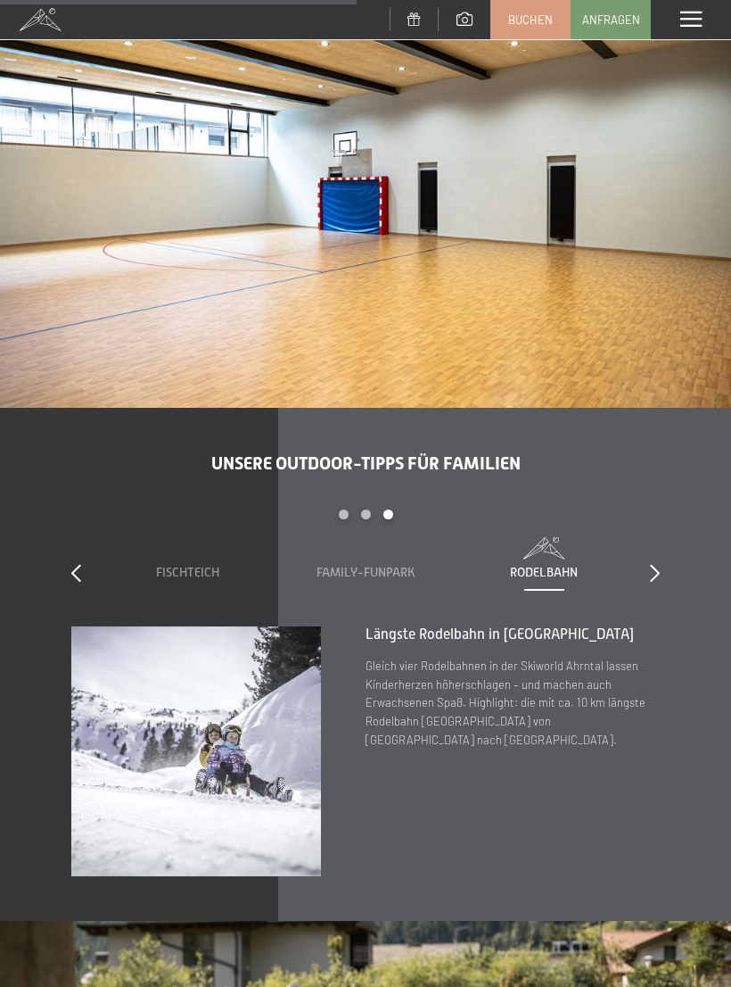
click at [657, 564] on icon at bounding box center [655, 573] width 10 height 18
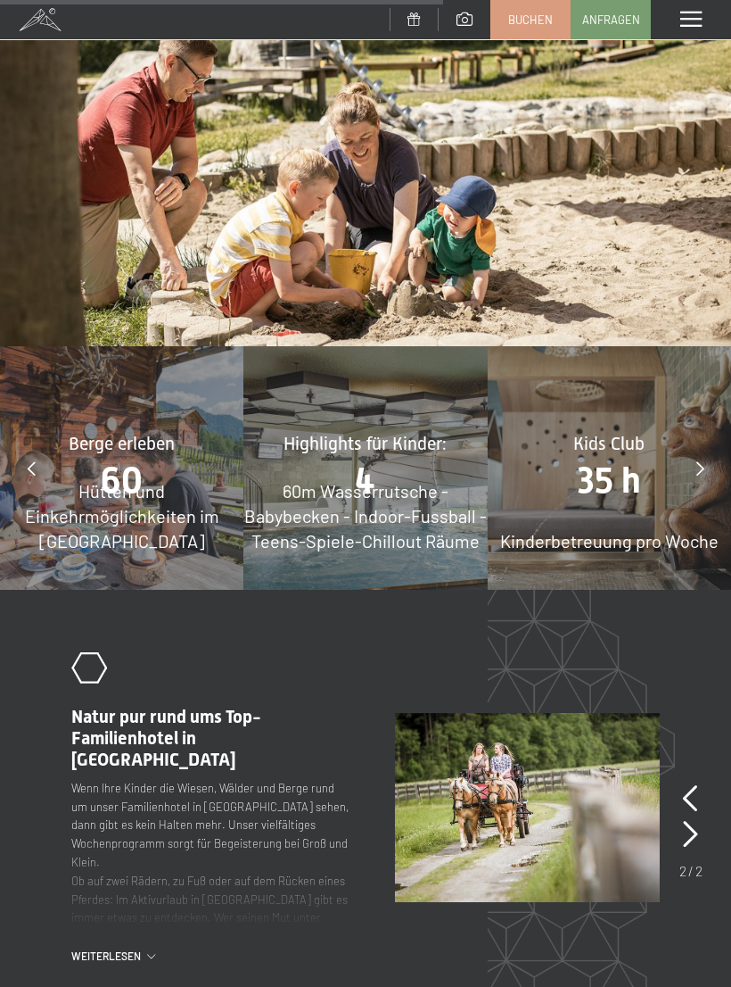
scroll to position [5091, 0]
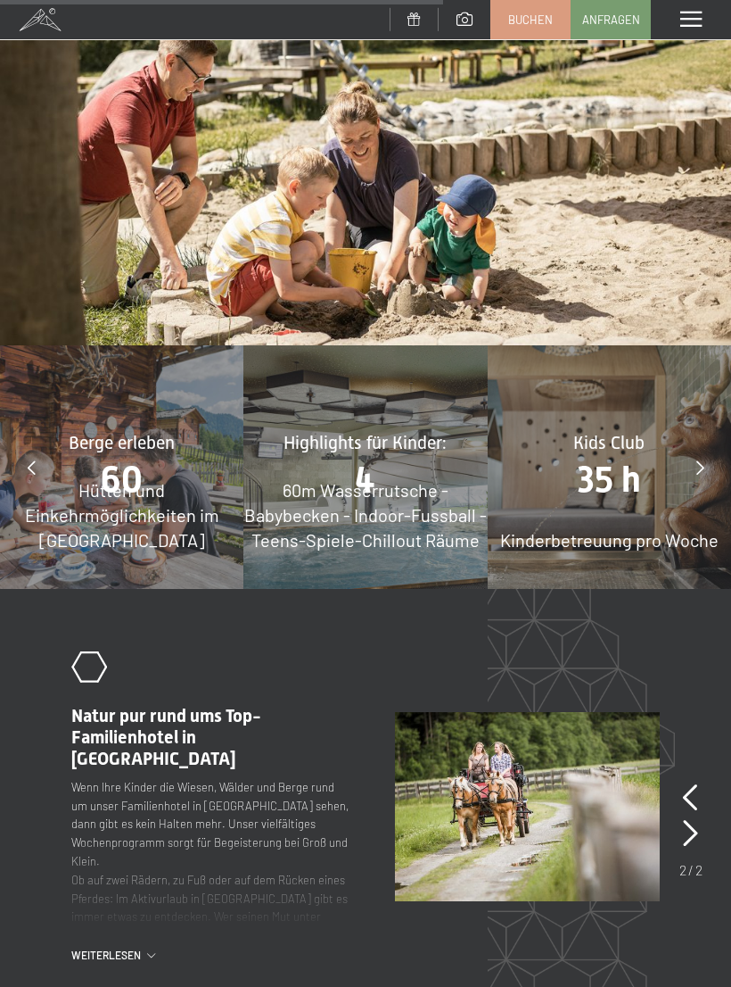
click at [705, 445] on div at bounding box center [700, 467] width 45 height 45
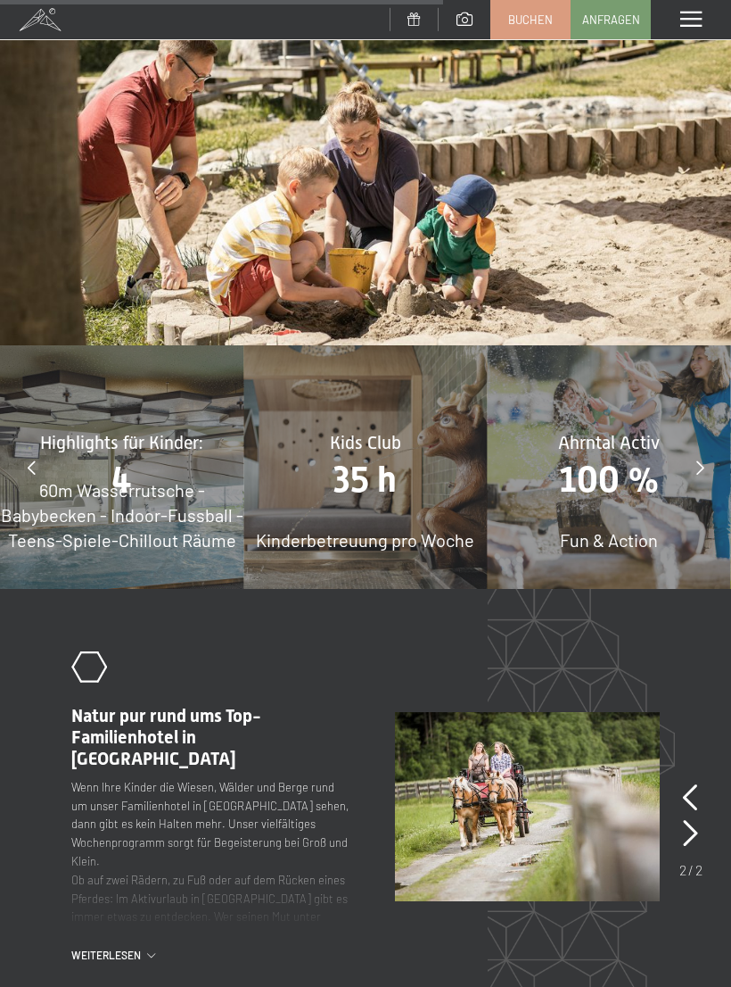
click at [716, 445] on div at bounding box center [700, 467] width 45 height 45
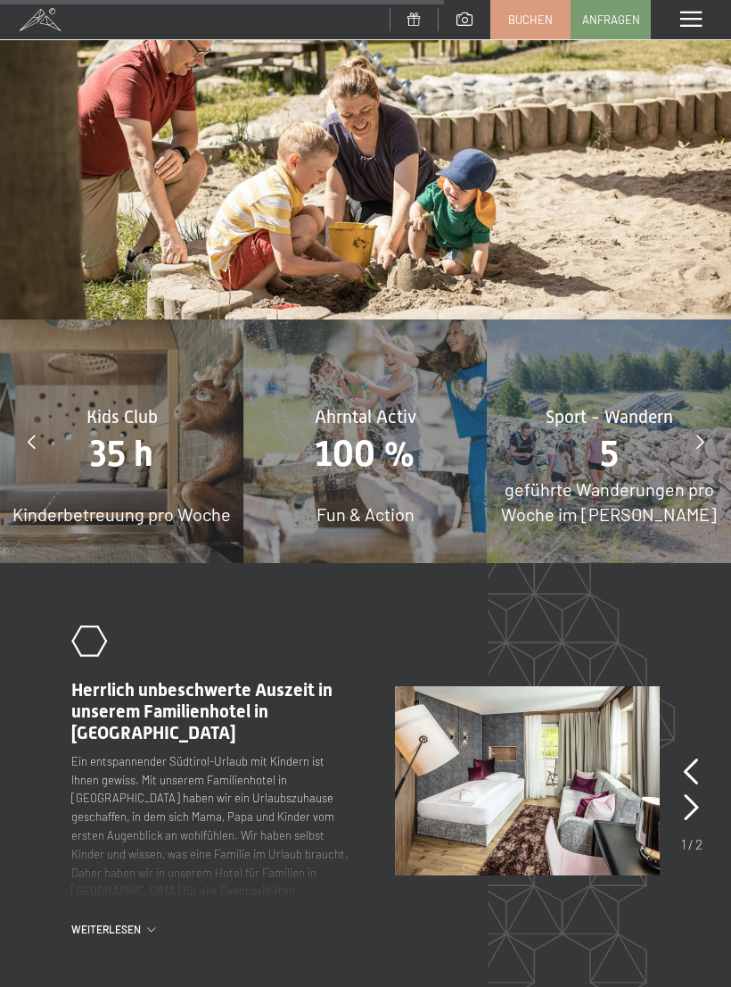
scroll to position [5119, 0]
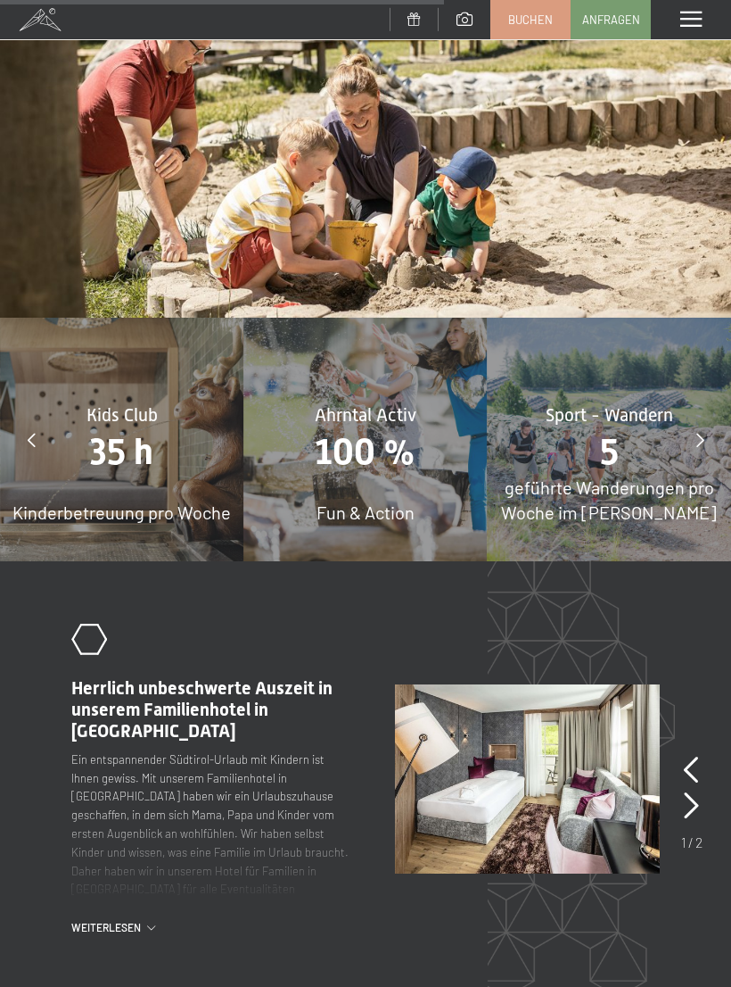
click at [689, 15] on span at bounding box center [691, 20] width 21 height 16
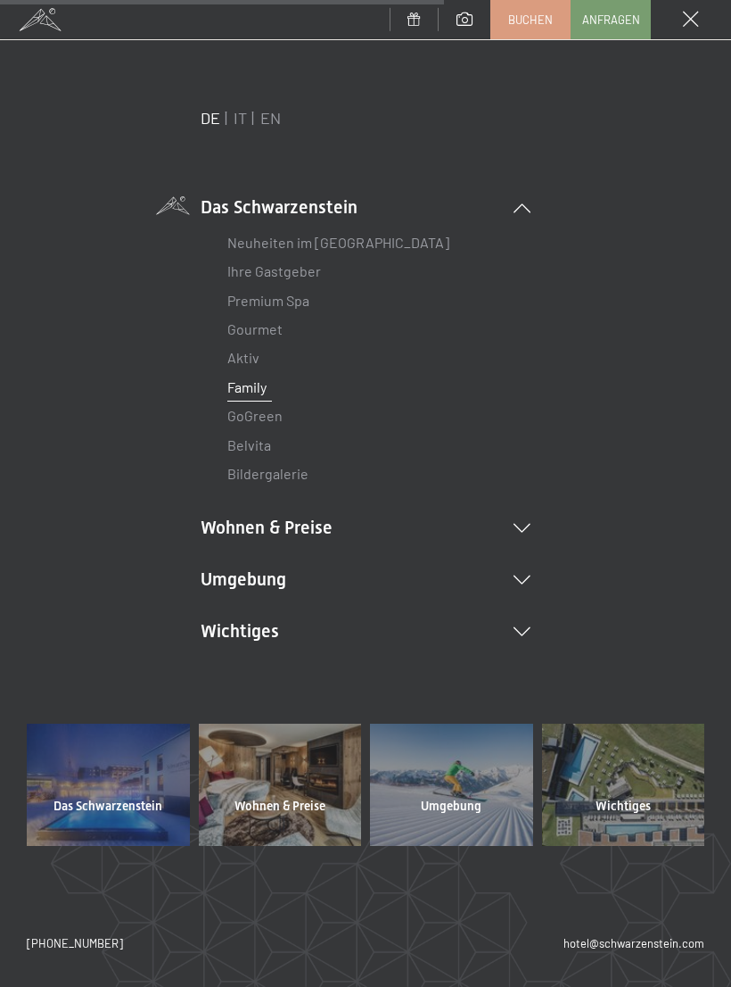
click at [508, 535] on li "Wohnen & Preise Inklusivleistungen Zimmer & Preise Liste Angebote Liste Familie…" at bounding box center [366, 527] width 330 height 25
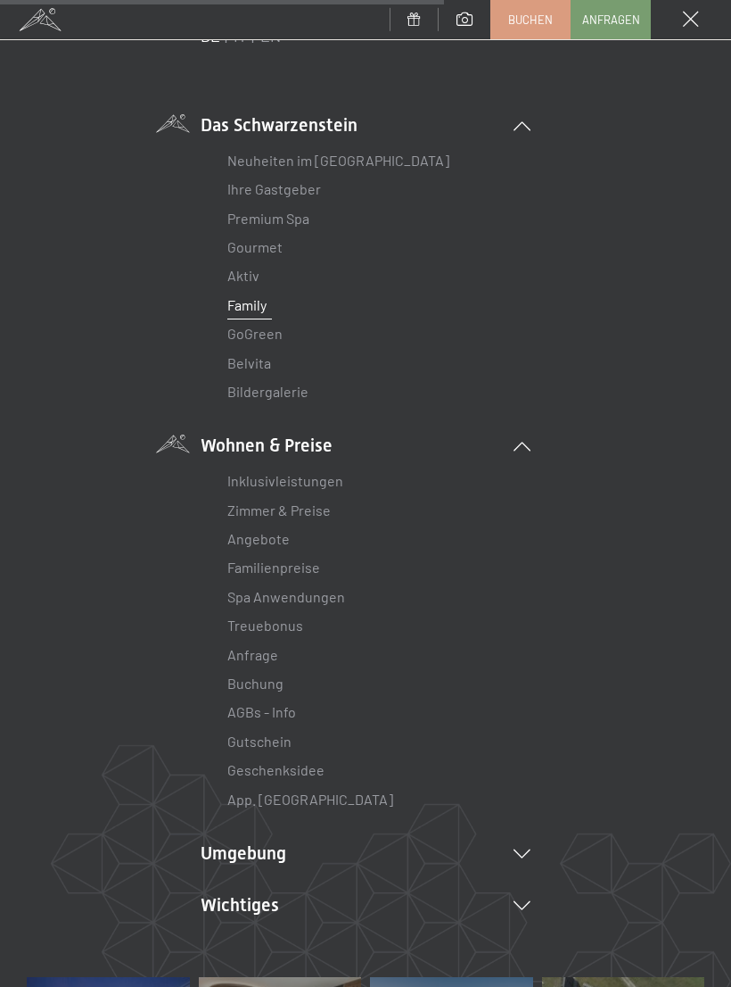
scroll to position [156, 0]
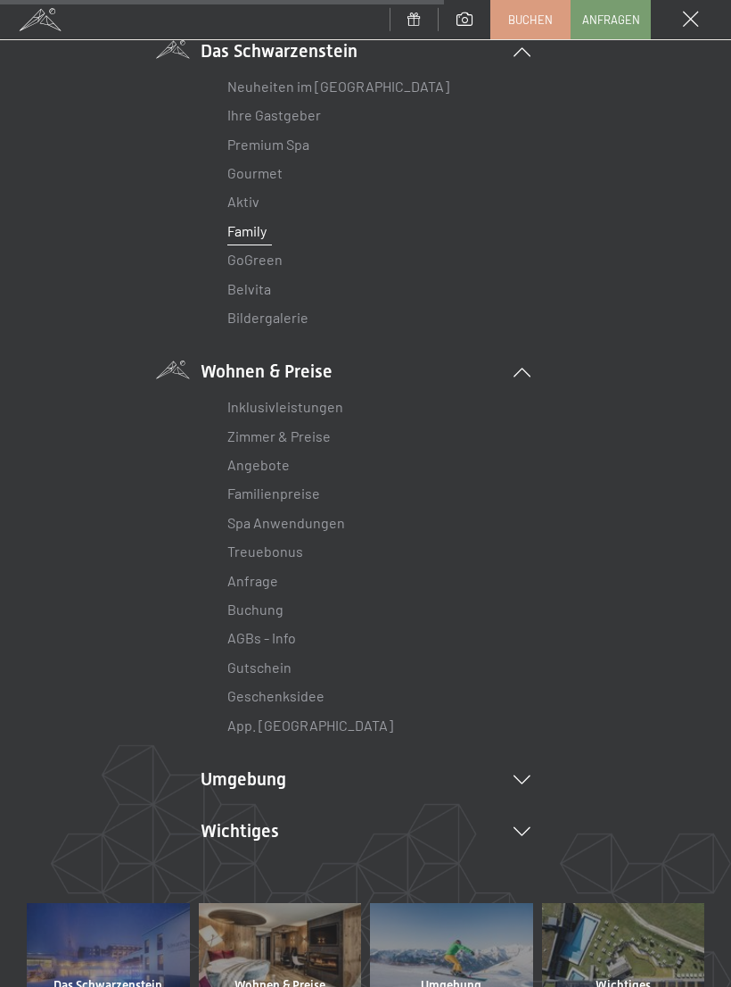
click at [318, 434] on link "Zimmer & Preise" at bounding box center [278, 435] width 103 height 17
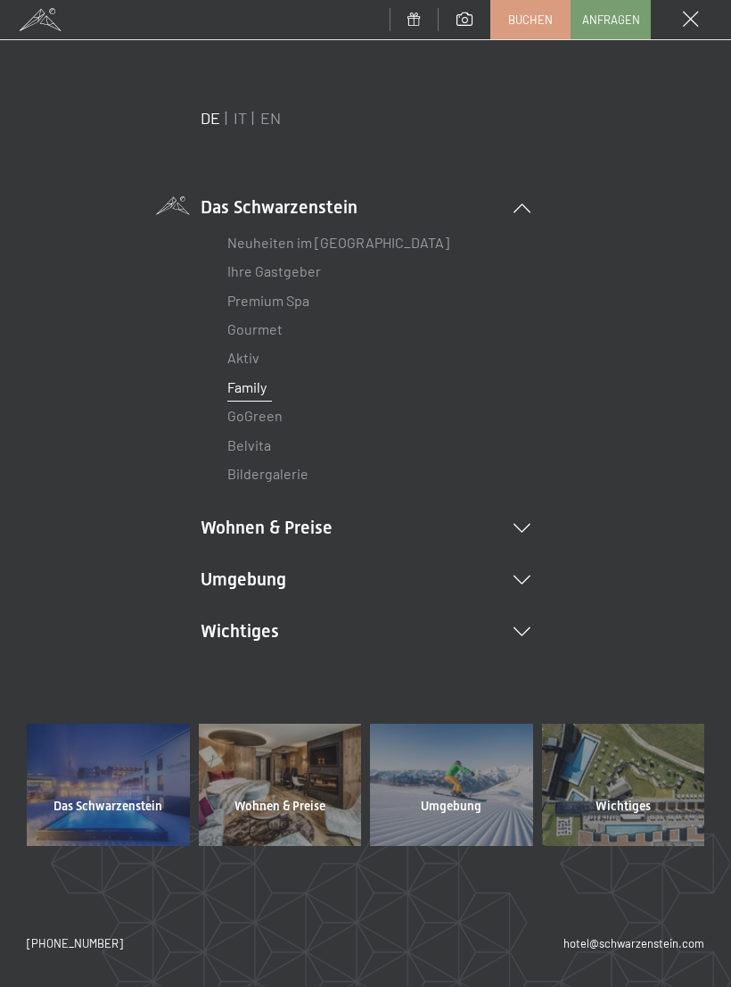
scroll to position [0, 0]
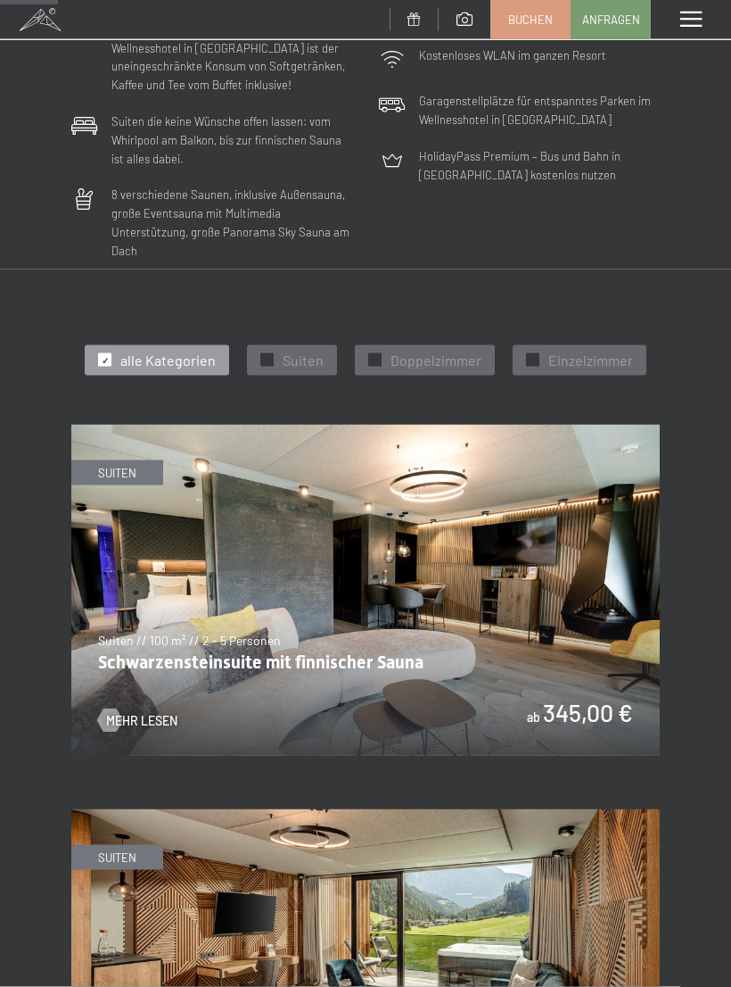
scroll to position [534, 0]
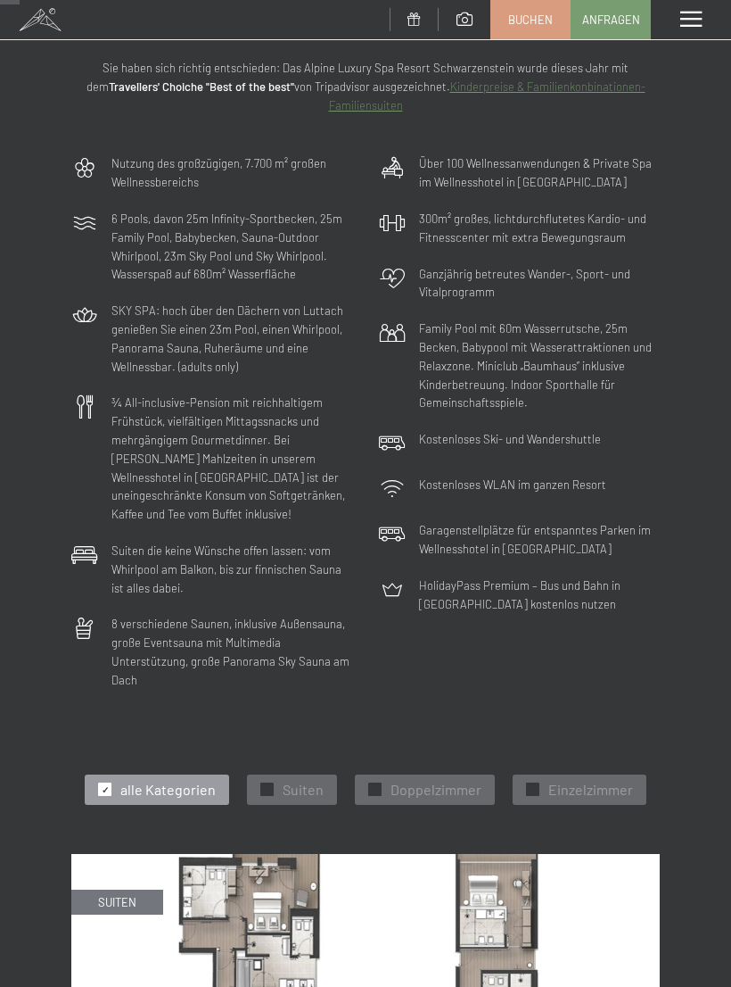
scroll to position [0, 0]
